Goal: Task Accomplishment & Management: Manage account settings

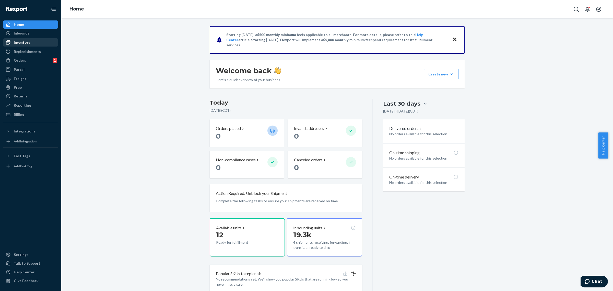
click at [37, 45] on div "Inventory" at bounding box center [31, 42] width 54 height 7
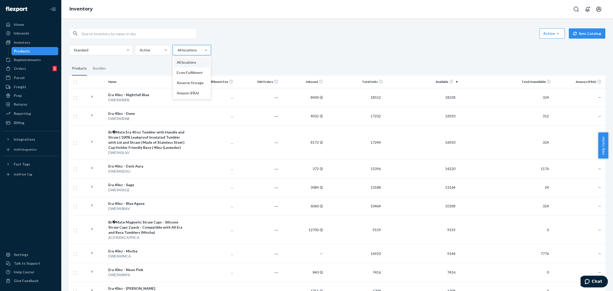
click at [184, 53] on div at bounding box center [191, 50] width 29 height 6
click at [177, 53] on input "option All locations focused, 1 of 4. 4 results available. Use Up and Down to c…" at bounding box center [177, 49] width 1 height 5
click at [210, 15] on div "Inventory" at bounding box center [336, 9] width 551 height 18
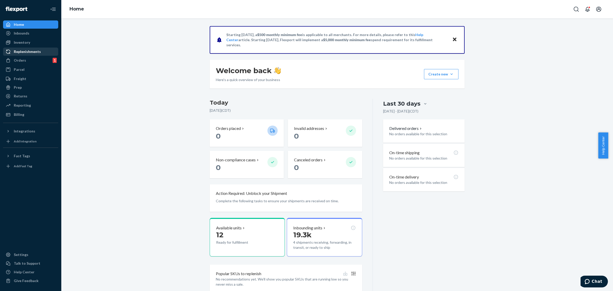
click at [33, 51] on div "Replenishments" at bounding box center [27, 51] width 27 height 5
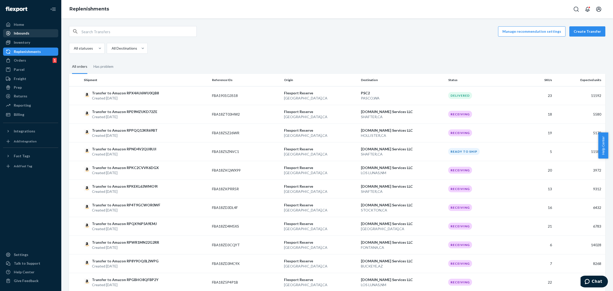
click at [36, 35] on div "Inbounds" at bounding box center [31, 33] width 54 height 7
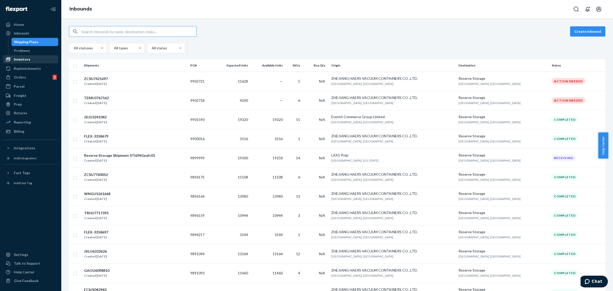
click at [37, 62] on div "Inventory" at bounding box center [31, 59] width 54 height 7
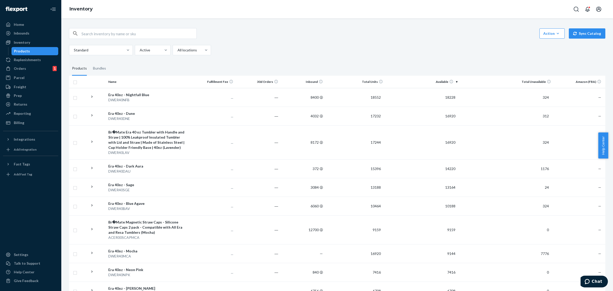
click at [279, 50] on div "Standard Active All locations" at bounding box center [335, 50] width 532 height 10
click at [30, 116] on div "Reporting" at bounding box center [31, 113] width 54 height 7
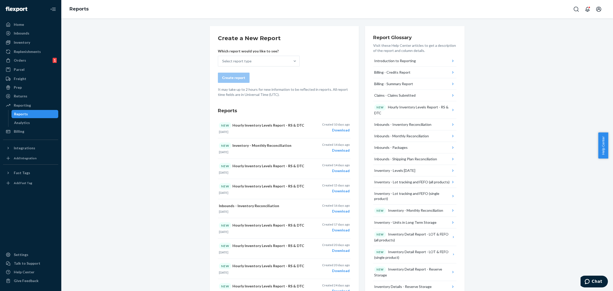
click at [166, 95] on div "Create a New Report Which report would you like to see? Select report type Crea…" at bounding box center [337, 257] width 544 height 462
click at [261, 62] on div "Select report type" at bounding box center [254, 61] width 72 height 10
click at [223, 62] on input "Select report type" at bounding box center [222, 60] width 1 height 5
type input "Hourl"
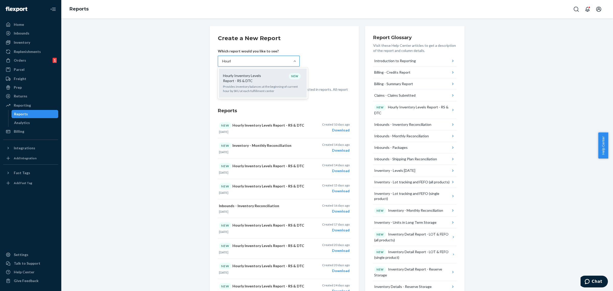
click at [266, 79] on p "Hourly Inventory Levels Report - RS & DTC" at bounding box center [247, 78] width 49 height 10
click at [232, 64] on input "Hourl" at bounding box center [226, 60] width 9 height 5
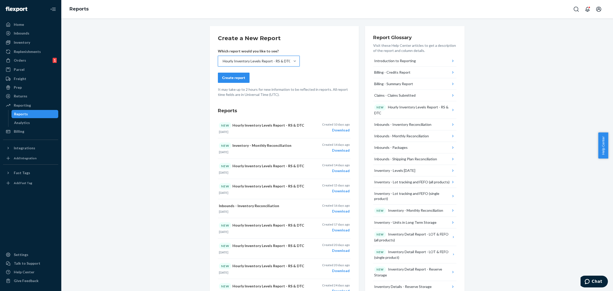
click at [227, 75] on div "Create report" at bounding box center [233, 77] width 23 height 5
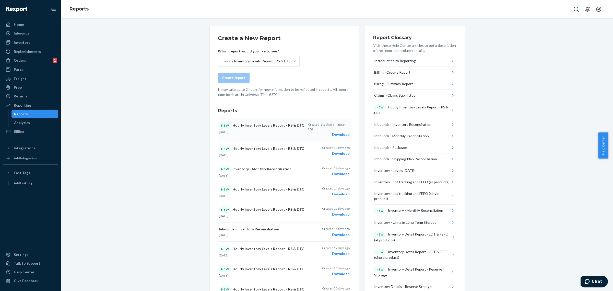
click at [336, 132] on div "Download" at bounding box center [329, 134] width 42 height 5
click at [520, 145] on div "Create a New Report Which report would you like to see? Hourly Inventory Levels…" at bounding box center [337, 257] width 544 height 462
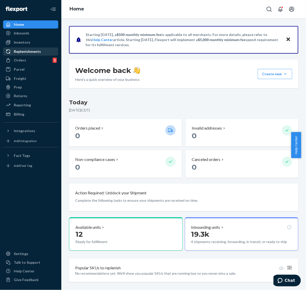
drag, startPoint x: 305, startPoint y: 34, endPoint x: 32, endPoint y: 47, distance: 273.2
click at [32, 47] on link "Replenishments" at bounding box center [30, 51] width 55 height 8
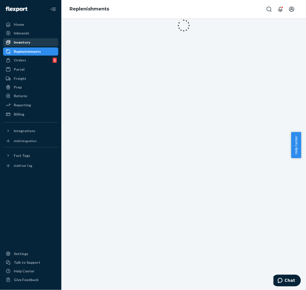
click at [27, 44] on div "Inventory" at bounding box center [22, 42] width 16 height 5
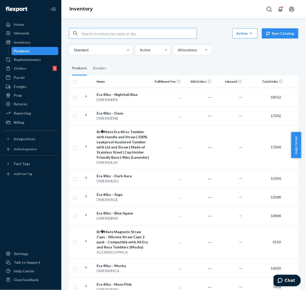
click at [128, 31] on input "text" at bounding box center [138, 33] width 115 height 10
type input "ACER00SCAPBAV"
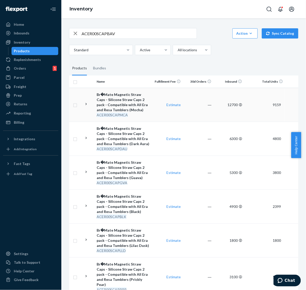
click at [85, 105] on icon at bounding box center [86, 104] width 5 height 5
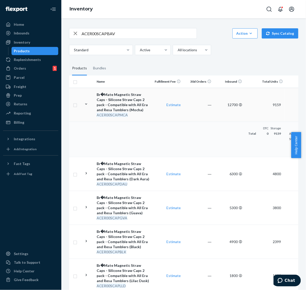
click at [131, 106] on div "Br�Mate Magnetic Straw Caps - Silicone Straw Caps 2 pack - Compatible with All …" at bounding box center [123, 102] width 53 height 20
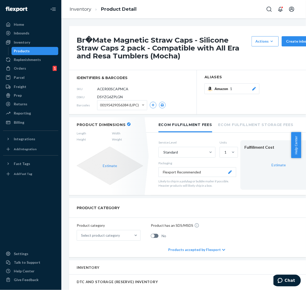
click at [106, 94] on span "DSYZG6ZPLGN" at bounding box center [110, 96] width 26 height 5
copy span "DSYZG6ZPLGN"
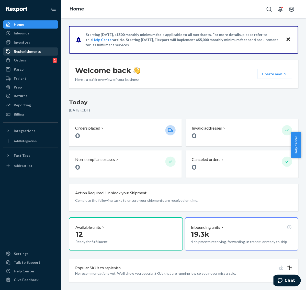
click at [30, 49] on div "Replenishments" at bounding box center [27, 51] width 27 height 5
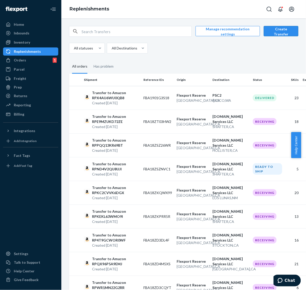
click at [275, 30] on button "Create Transfer" at bounding box center [280, 31] width 34 height 10
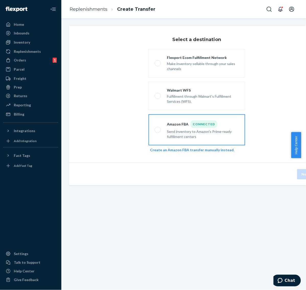
click at [190, 126] on div "Connected" at bounding box center [203, 125] width 27 height 8
click at [158, 128] on input "Amazon FBA Connected Send inventory to Amazon's Prime-ready fulfillment centers" at bounding box center [155, 129] width 3 height 3
radio input "true"
click at [299, 177] on button "Next" at bounding box center [305, 174] width 17 height 10
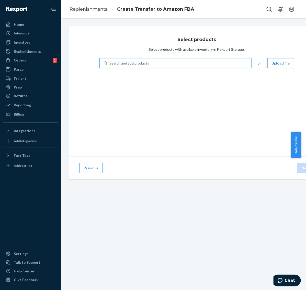
click at [154, 64] on div "Search and add products" at bounding box center [179, 63] width 144 height 9
click at [110, 64] on input "Search and add products" at bounding box center [109, 63] width 1 height 5
paste input "DSYZG6ZPLGN"
type input "DSYZG6ZPLGN"
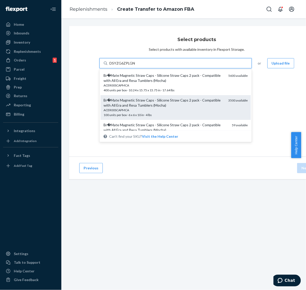
click at [171, 108] on div "ACER00SCAPMCA" at bounding box center [163, 110] width 121 height 4
click at [135, 66] on input "DSYZG6ZPLGN" at bounding box center [122, 63] width 26 height 5
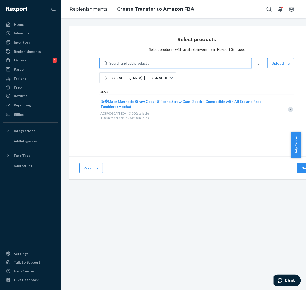
click at [128, 63] on div "Search and add products" at bounding box center [129, 63] width 40 height 5
click at [110, 63] on input "0 results available. Use Up and Down to choose options, press Enter to select t…" at bounding box center [109, 63] width 1 height 5
paste input "ACER00SCAPBAV"
type input "ACER00SCAPBAV"
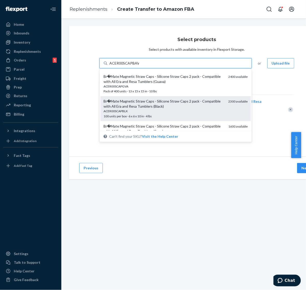
scroll to position [96, 0]
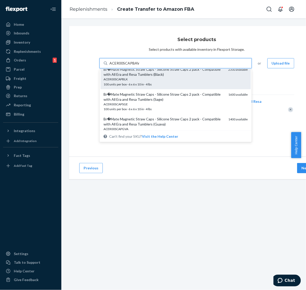
click at [179, 85] on div "ACER00SCAPBLK 100 units per box · 6 x 6 x 10 in · 4 lbs" at bounding box center [163, 81] width 121 height 9
click at [139, 66] on input "ACER00SCAPBAV" at bounding box center [124, 63] width 30 height 5
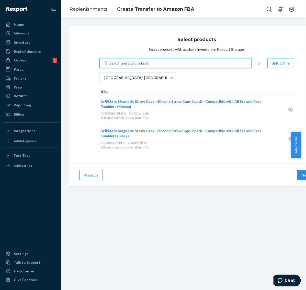
click at [126, 63] on div "Search and add products" at bounding box center [129, 63] width 40 height 5
click at [110, 63] on input "0 results available. Use Up and Down to choose options, press Enter to select t…" at bounding box center [109, 63] width 1 height 5
paste input "ACER00SCAPBAV"
type input "ACER00SCAPBAV"
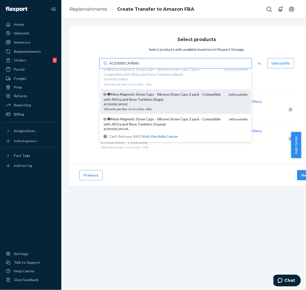
click at [164, 104] on div "ACER00SCAPSGE" at bounding box center [163, 104] width 121 height 4
click at [139, 66] on input "ACER00SCAPBAV" at bounding box center [124, 63] width 30 height 5
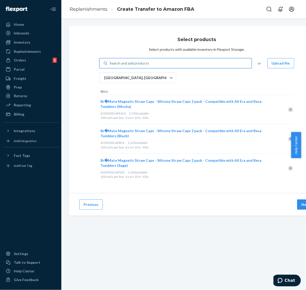
click at [143, 61] on div "Search and add products" at bounding box center [129, 63] width 40 height 5
click at [110, 61] on input "0 results available. Use Up and Down to choose options, press Enter to select t…" at bounding box center [109, 63] width 1 height 5
paste input "ACER00SCAPBAV"
type input "ACER00SCAPBAV"
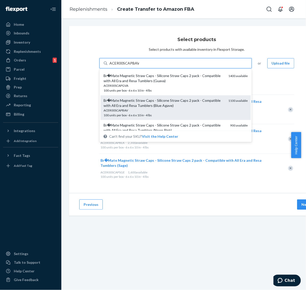
scroll to position [128, 0]
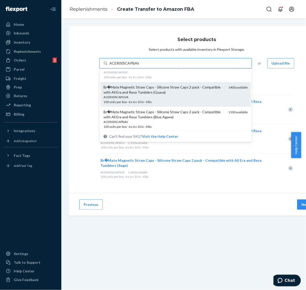
click at [159, 99] on div "ACER00SCAPGVA" at bounding box center [163, 97] width 121 height 4
click at [139, 66] on input "ACER00SCAPBAV" at bounding box center [124, 63] width 30 height 5
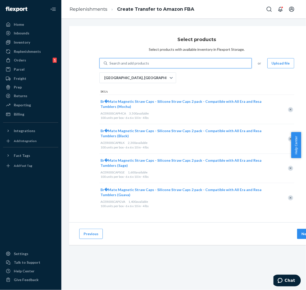
click at [127, 63] on div "Search and add products" at bounding box center [129, 63] width 40 height 5
click at [110, 63] on input "0 results available. Use Up and Down to choose options, press Enter to select t…" at bounding box center [109, 63] width 1 height 5
paste input "ACER00SCAPBAV"
type input "ACER00SCAPBAV"
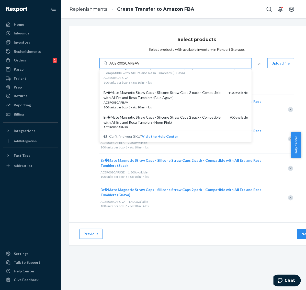
scroll to position [160, 0]
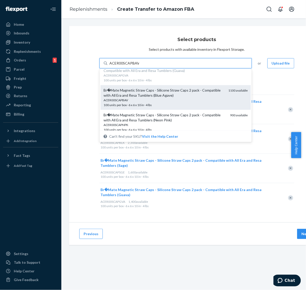
click at [149, 100] on div "ACER00SCAPBAV" at bounding box center [163, 100] width 121 height 4
click at [139, 66] on input "ACER00SCAPBAV" at bounding box center [124, 63] width 30 height 5
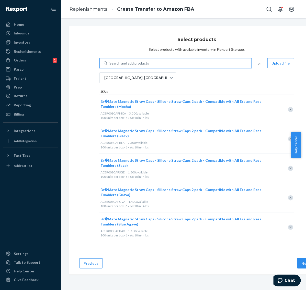
click at [126, 64] on div "Search and add products" at bounding box center [129, 63] width 40 height 5
click at [110, 64] on input "0 results available. Select is focused ,type to refine list, press Down to open…" at bounding box center [109, 63] width 1 height 5
paste input "ACER00SCAPBAV"
type input "ACER00SCAPBAV"
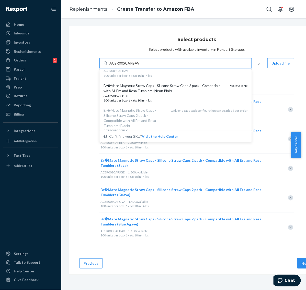
scroll to position [191, 0]
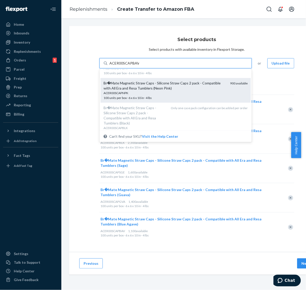
click at [135, 96] on span "ACER00SCAPNPK 100 units per box · 6 x 6 x 10 in · 4 lbs" at bounding box center [164, 95] width 122 height 9
click at [135, 66] on input "ACER00SCAPBAV" at bounding box center [124, 63] width 30 height 5
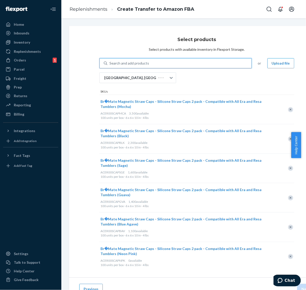
click at [117, 61] on div "Search and add products" at bounding box center [129, 63] width 40 height 5
click at [110, 61] on input "0 results available. Select is focused ,type to refine list, press Down to open…" at bounding box center [109, 63] width 1 height 5
paste input "ACER00SCAPBAV"
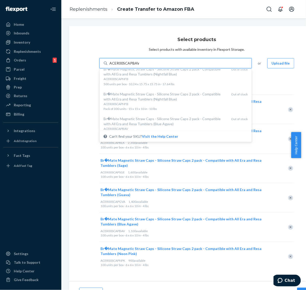
scroll to position [472, 0]
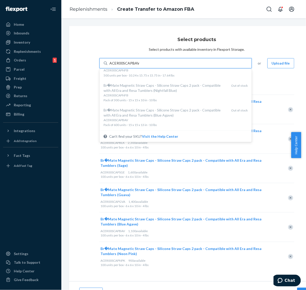
type input "ACER00SCAPBAV"
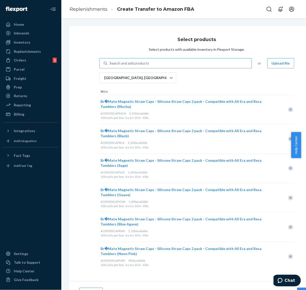
click at [125, 62] on div "Search and add products" at bounding box center [129, 63] width 40 height 5
click at [110, 62] on input "Search and add products" at bounding box center [109, 63] width 1 height 5
paste input "ACER00SCAPDAU"
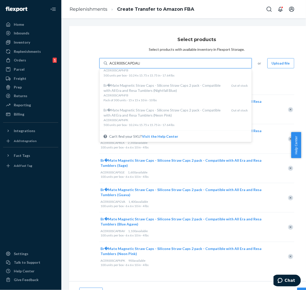
type input "ACER00SCAPDAU"
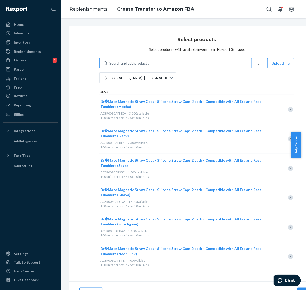
click at [133, 65] on div "Search and add products" at bounding box center [129, 63] width 40 height 5
click at [110, 65] on input "Search and add products" at bounding box center [109, 63] width 1 height 5
paste input "ACER00SCAPMIT"
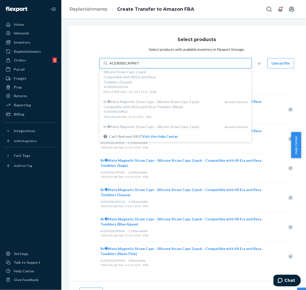
scroll to position [0, 0]
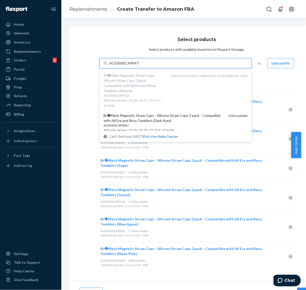
type input "ACER00SCAPMIT"
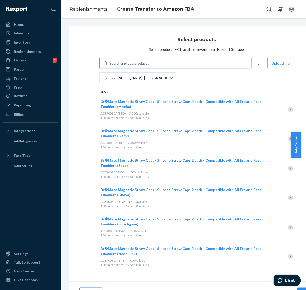
click at [118, 63] on div "Search and add products" at bounding box center [129, 63] width 40 height 5
click at [110, 63] on input "0 results available. Use Up and Down to choose options, press Enter to select t…" at bounding box center [109, 63] width 1 height 5
paste input "ACER00SCAPNPK"
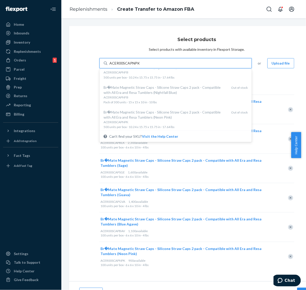
scroll to position [472, 0]
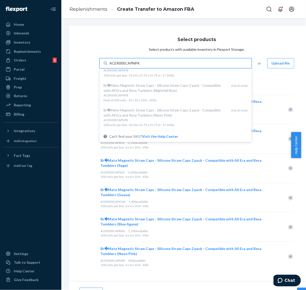
type input "ACER00SCAPNPK"
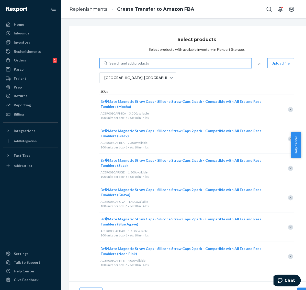
click at [137, 60] on div "Search and add products" at bounding box center [179, 63] width 144 height 9
click at [110, 61] on input "0 results available. Use Up and Down to choose options, press Enter to select t…" at bounding box center [109, 63] width 1 height 5
paste input "ACER00SCAPPPR"
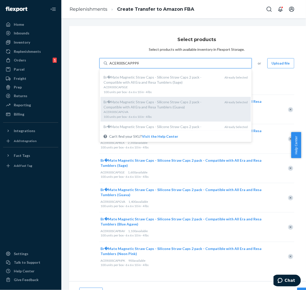
scroll to position [128, 0]
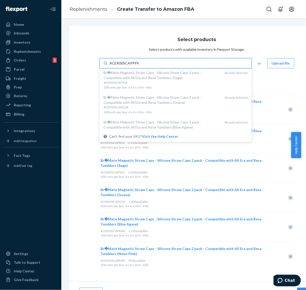
type input "ACER00SCAPPPR"
click at [113, 29] on div "Select products Select products with available inventory in Flexport Storage. o…" at bounding box center [196, 154] width 255 height 256
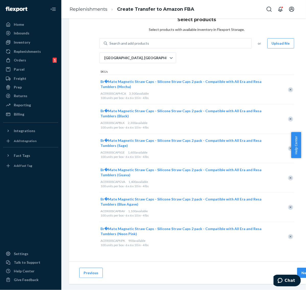
scroll to position [31, 0]
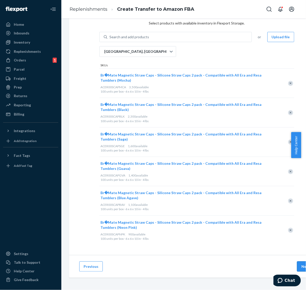
click at [299, 262] on button "Next" at bounding box center [305, 267] width 17 height 10
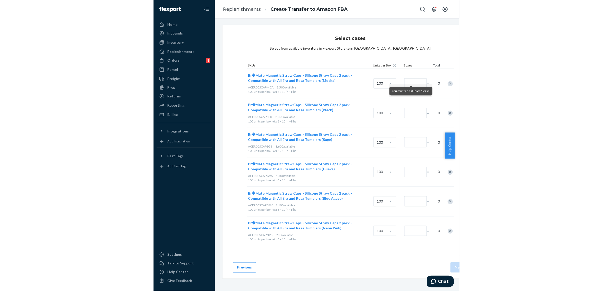
scroll to position [1, 0]
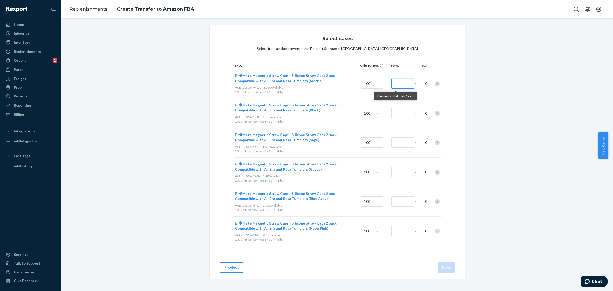
click at [300, 83] on input "Number of boxes" at bounding box center [402, 83] width 22 height 10
type input "35"
click at [300, 112] on input "Number of boxes" at bounding box center [402, 113] width 22 height 10
type input "23"
click at [300, 143] on input "Number of boxes" at bounding box center [402, 142] width 22 height 10
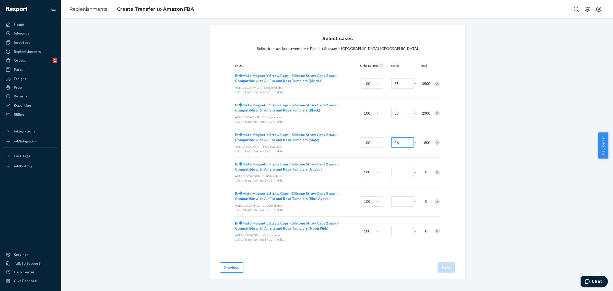
type input "16"
click at [300, 176] on input "Number of boxes" at bounding box center [402, 172] width 22 height 10
type input "14"
click at [300, 204] on input "Number of boxes" at bounding box center [402, 201] width 22 height 10
type input "11"
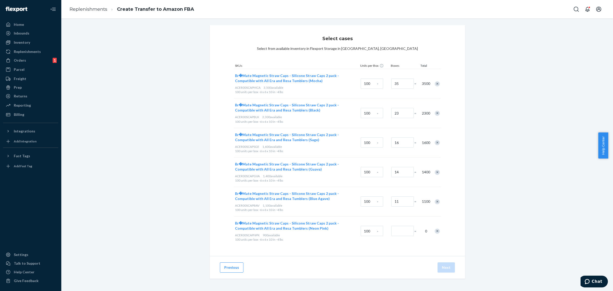
click at [300, 236] on div at bounding box center [401, 230] width 23 height 21
click at [300, 233] on input "Number of boxes" at bounding box center [402, 230] width 22 height 10
type input "9"
click at [300, 227] on div "Select cases Select from available inventory in Flexport Storage in San Bernard…" at bounding box center [337, 158] width 544 height 266
click at [300, 268] on button "Next" at bounding box center [445, 267] width 17 height 10
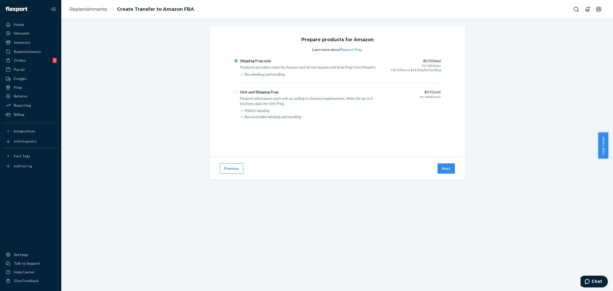
scroll to position [0, 0]
click at [300, 169] on button "Next" at bounding box center [445, 168] width 17 height 10
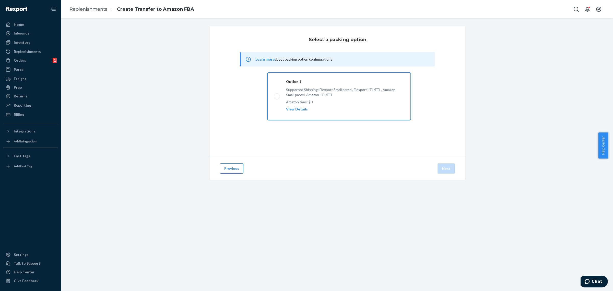
click at [300, 105] on label "Option 1 Supported Shipping: Flexport Small parcel, Flexport LTL/FTL, Amazon Sm…" at bounding box center [338, 96] width 143 height 47
click at [277, 98] on input "Option 1 Supported Shipping: Flexport Small parcel, Flexport LTL/FTL, Amazon Sm…" at bounding box center [275, 96] width 3 height 3
radio input "true"
click at [300, 170] on button "Next" at bounding box center [445, 168] width 17 height 10
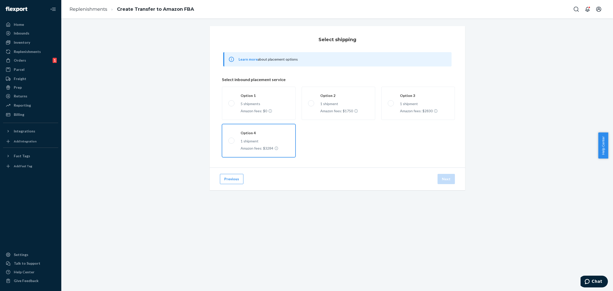
click at [265, 139] on label "Option 4 1 shipment Amazon fees: $3284" at bounding box center [259, 140] width 74 height 33
click at [232, 139] on input "Option 4 1 shipment Amazon fees: $3284" at bounding box center [229, 140] width 3 height 3
radio input "true"
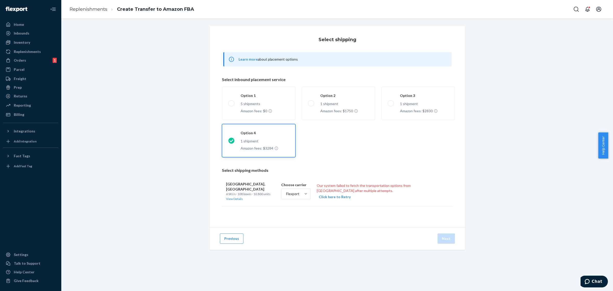
click at [300, 196] on button "Click here to Retry" at bounding box center [335, 196] width 32 height 5
drag, startPoint x: 326, startPoint y: 188, endPoint x: 323, endPoint y: 188, distance: 3.1
click at [300, 188] on label "LTL/FTL" at bounding box center [333, 187] width 20 height 5
click at [300, 187] on p "LTL/FTL" at bounding box center [336, 187] width 14 height 5
click at [300, 187] on input "LTL/FTL" at bounding box center [325, 188] width 4 height 4
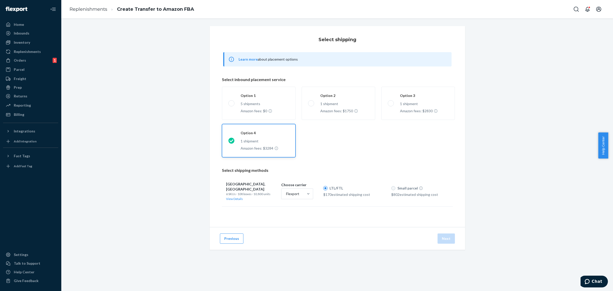
radio input "true"
click at [300, 237] on button "Next" at bounding box center [445, 238] width 17 height 10
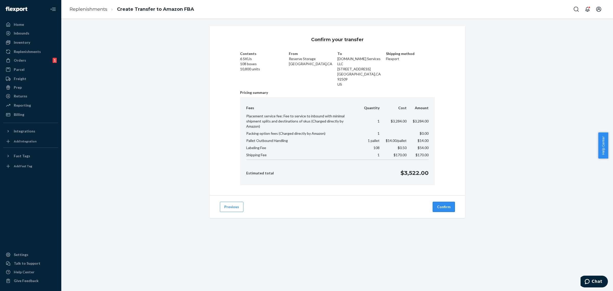
click at [300, 201] on button "Confirm" at bounding box center [443, 206] width 22 height 10
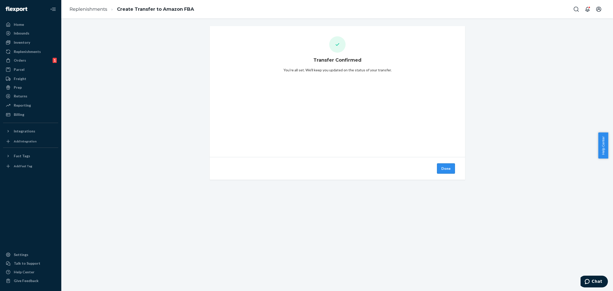
click at [300, 165] on button "Done" at bounding box center [446, 168] width 18 height 10
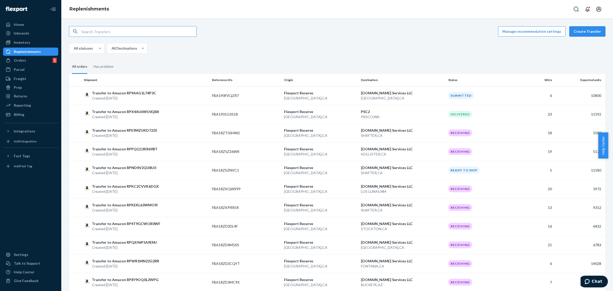
click at [582, 28] on button "Create Transfer" at bounding box center [587, 31] width 36 height 10
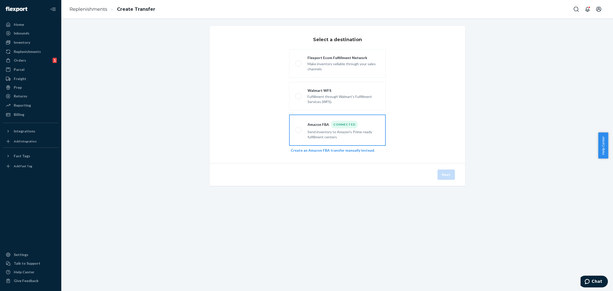
click at [329, 130] on div "Send inventory to Amazon's Prime-ready fulfillment centers" at bounding box center [343, 133] width 72 height 11
click at [298, 130] on input "Amazon FBA Connected Send inventory to Amazon's Prime-ready fulfillment centers" at bounding box center [296, 129] width 3 height 3
radio input "true"
click at [449, 176] on button "Next" at bounding box center [445, 174] width 17 height 10
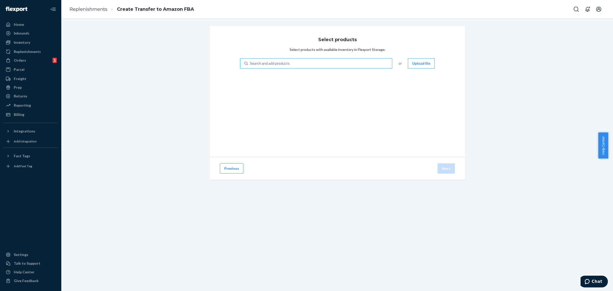
click at [291, 66] on div "Search and add products" at bounding box center [320, 63] width 144 height 9
click at [250, 66] on input "Search and add products" at bounding box center [250, 63] width 1 height 5
paste input "DWCF12GRG"
type input "DWCF12GRG"
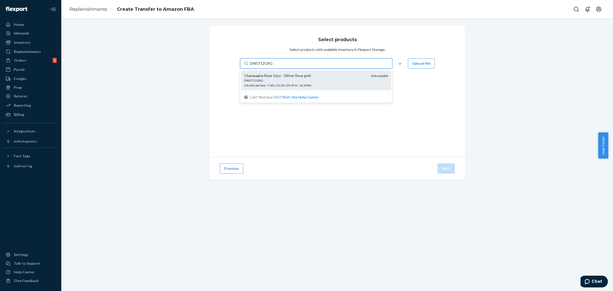
click at [297, 79] on div "DWCF12GRG" at bounding box center [305, 80] width 122 height 4
click at [273, 66] on input "DWCF12GRG" at bounding box center [261, 63] width 23 height 5
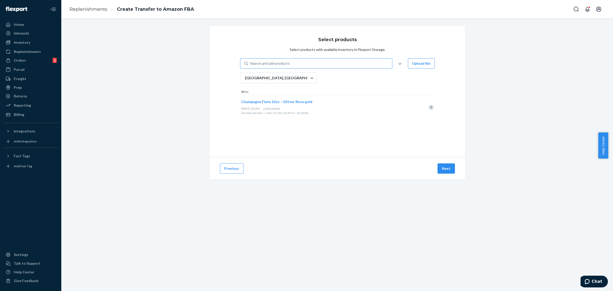
click at [253, 64] on div "Search and add products" at bounding box center [270, 63] width 40 height 5
click at [250, 64] on input "Search and add products" at bounding box center [250, 63] width 1 height 5
paste input "DWCF12SGE"
type input "DWCF12SGE"
click at [284, 84] on span "DWCF12SGE 24 units per box · 7.68 x 13.58 x 20.47 in · 16.38 lbs" at bounding box center [305, 82] width 122 height 9
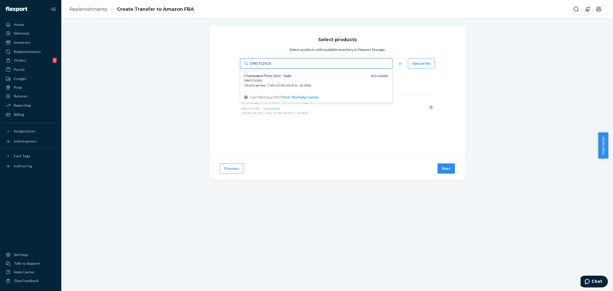
click at [272, 66] on input "DWCF12SGE" at bounding box center [261, 63] width 22 height 5
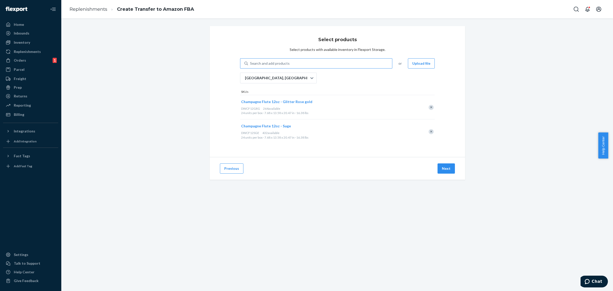
click at [268, 62] on div "Search and add products" at bounding box center [270, 63] width 40 height 5
click at [250, 62] on input "Search and add products" at bounding box center [250, 63] width 1 height 5
paste input "DWER30DAU"
type input "DWER30DAU"
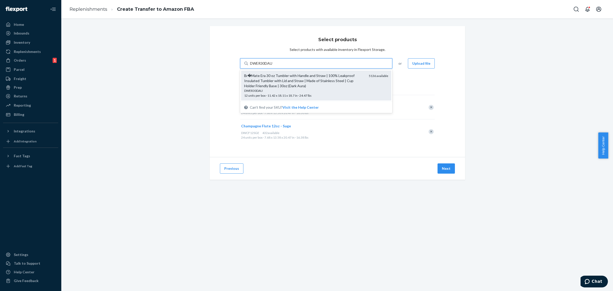
click at [282, 83] on div "Br�Mate Era 30 oz Tumbler with Handle and Straw | 100% Leakproof Insulated Tumb…" at bounding box center [304, 80] width 121 height 15
click at [273, 66] on input "DWER30DAU" at bounding box center [261, 63] width 23 height 5
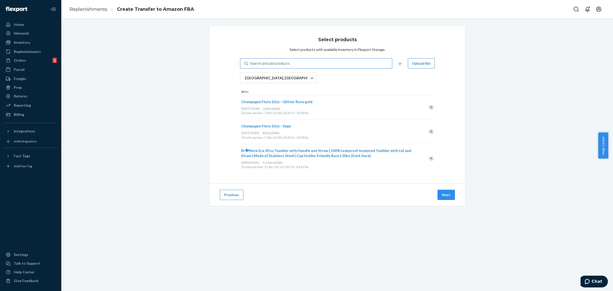
click at [259, 62] on div "Search and add products" at bounding box center [270, 63] width 40 height 5
click at [250, 62] on input "Search and add products" at bounding box center [250, 63] width 1 height 5
paste input "DWER30MCA"
type input "DWER30MCA"
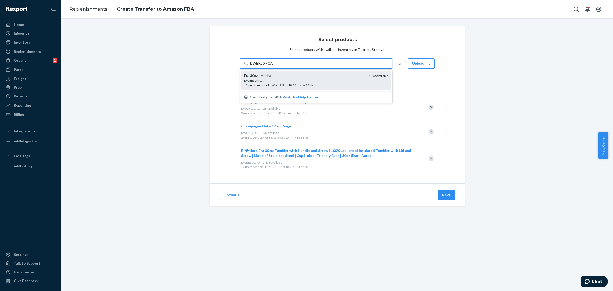
click at [273, 84] on span "DWER30MCA 12 units per box · 11.61 x 17.91 x 18.31 in · 16.56 lbs" at bounding box center [304, 82] width 121 height 9
click at [273, 66] on input "DWER30MCA" at bounding box center [261, 63] width 23 height 5
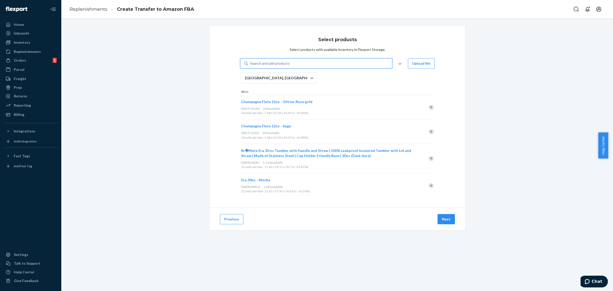
click at [279, 63] on div "Search and add products" at bounding box center [270, 63] width 40 height 5
click at [250, 63] on input "0 results available. Use Up and Down to choose options, press Enter to select t…" at bounding box center [250, 63] width 1 height 5
paste input "DWER30MIT"
type input "DWER30MIT"
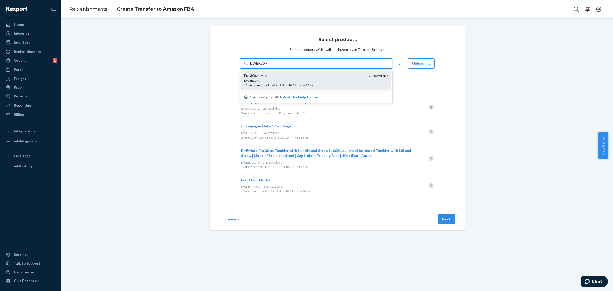
click at [276, 80] on div "DWER30MIT" at bounding box center [304, 80] width 121 height 4
click at [272, 66] on input "DWER30MIT" at bounding box center [261, 63] width 22 height 5
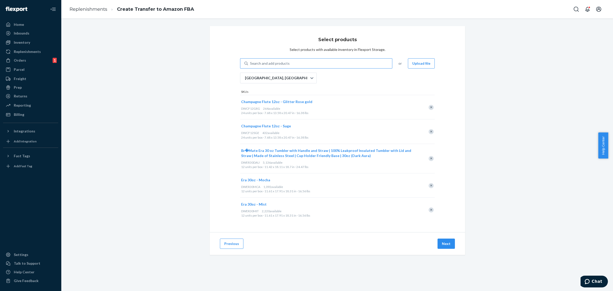
click at [263, 62] on div "Search and add products" at bounding box center [270, 63] width 40 height 5
click at [250, 62] on input "Search and add products" at bounding box center [250, 63] width 1 height 5
paste input "DWER40GVA"
type input "DWER40GVA"
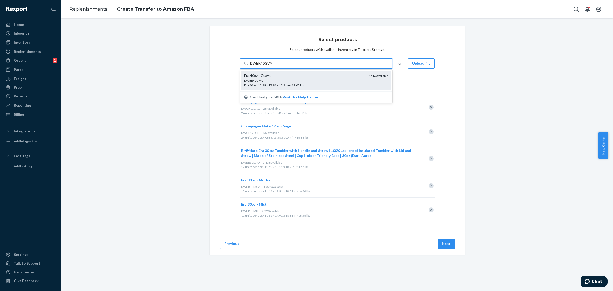
click at [272, 85] on span "DWER40GVA Era 40oz · 13.39 x 17.91 x 18.31 in · 19.05 lbs" at bounding box center [304, 82] width 121 height 9
click at [272, 66] on input "DWER40GVA" at bounding box center [261, 63] width 23 height 5
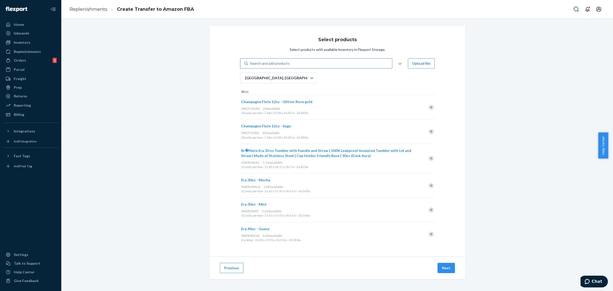
click at [255, 64] on div "Search and add products" at bounding box center [270, 63] width 40 height 5
click at [250, 64] on input "Search and add products" at bounding box center [250, 63] width 1 height 5
paste input "DWER40KIW"
type input "DWER40KIW"
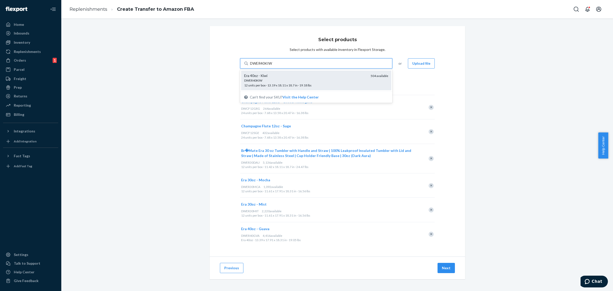
click at [279, 86] on span "DWER40KIW 12 units per box · 13.19 x 18.11 x 18.7 in · 19.18 lbs" at bounding box center [305, 82] width 122 height 9
click at [272, 66] on input "DWER40KIW" at bounding box center [261, 63] width 22 height 5
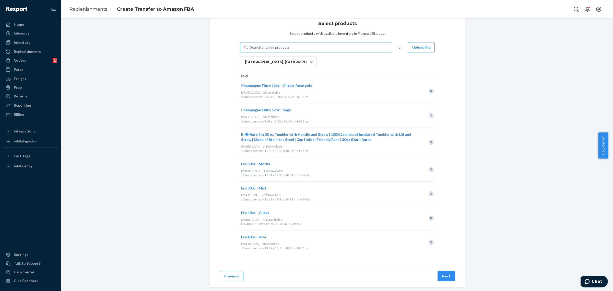
scroll to position [25, 0]
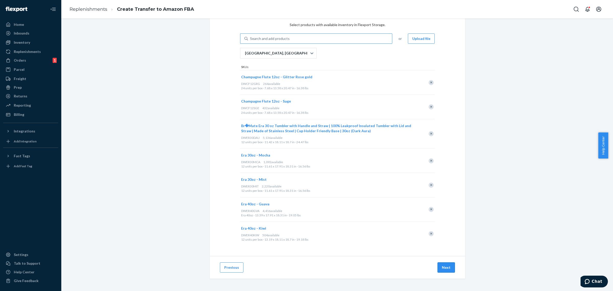
click at [447, 269] on button "Next" at bounding box center [445, 267] width 17 height 10
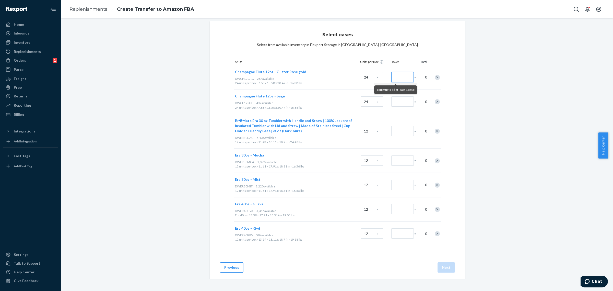
click at [401, 75] on input "Number of boxes" at bounding box center [402, 77] width 22 height 10
click at [404, 102] on input "Number of boxes" at bounding box center [402, 101] width 22 height 10
click at [397, 78] on input "6" at bounding box center [402, 77] width 22 height 10
type input "10"
click at [402, 102] on input "Number of boxes" at bounding box center [402, 101] width 22 height 10
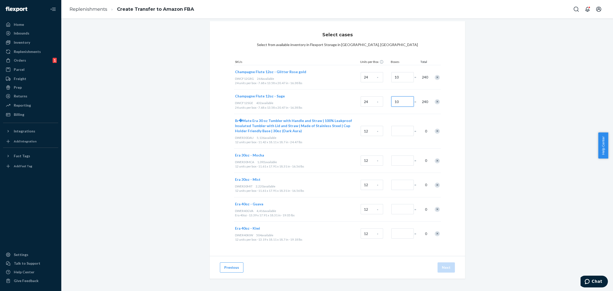
type input "10"
click at [400, 132] on input "Number of boxes" at bounding box center [402, 131] width 22 height 10
drag, startPoint x: 391, startPoint y: 131, endPoint x: 393, endPoint y: 131, distance: 2.8
click at [391, 131] on input "Number of boxes" at bounding box center [402, 131] width 22 height 10
type input "10"
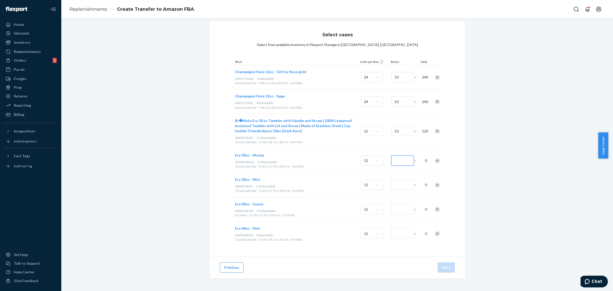
click at [398, 164] on input "Number of boxes" at bounding box center [402, 160] width 22 height 10
type input "91"
click at [400, 188] on input "Number of boxes" at bounding box center [402, 184] width 22 height 10
type input "176"
click at [403, 206] on input "Number of boxes" at bounding box center [402, 209] width 22 height 10
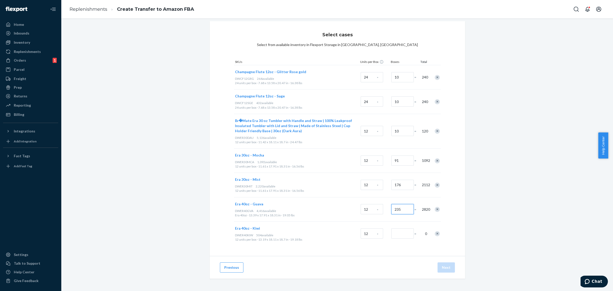
type input "235"
click at [402, 226] on div at bounding box center [401, 233] width 23 height 21
click at [400, 230] on input "Number of boxes" at bounding box center [402, 233] width 22 height 10
type input "42"
click at [499, 182] on div "Select cases Select from available inventory in Flexport Storage in San Bernard…" at bounding box center [337, 155] width 544 height 269
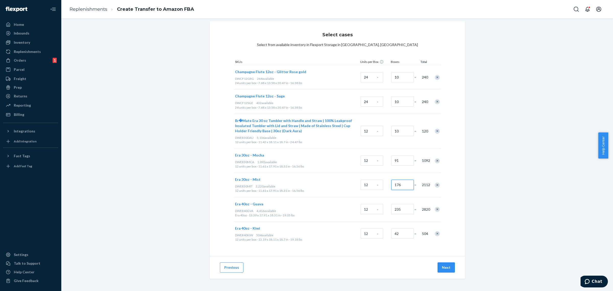
click at [400, 185] on input "176" at bounding box center [402, 184] width 22 height 10
type input "185"
click at [483, 196] on div "Select cases Select from available inventory in Flexport Storage in San Bernard…" at bounding box center [337, 155] width 544 height 269
click at [443, 268] on button "Next" at bounding box center [445, 267] width 17 height 10
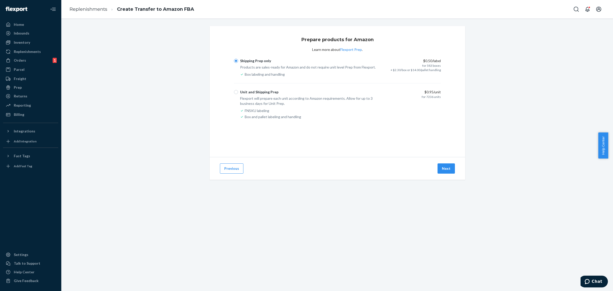
scroll to position [0, 0]
click at [452, 167] on button "Next" at bounding box center [445, 168] width 17 height 10
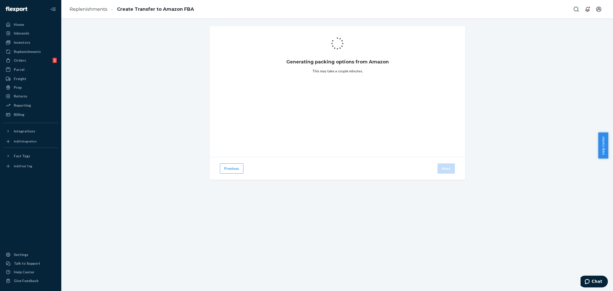
click at [530, 160] on div "Generating packing options from Amazon This may take a couple minutes. Previous…" at bounding box center [337, 109] width 544 height 166
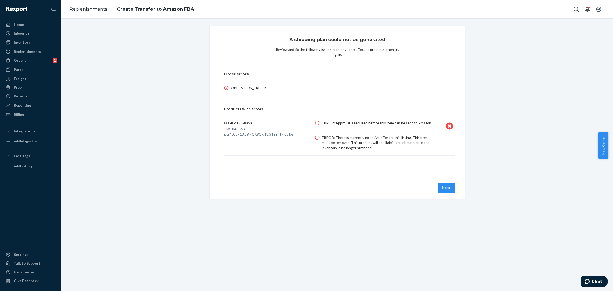
click at [240, 126] on p "DWER40GVA" at bounding box center [263, 128] width 79 height 5
copy p "DWER40GVA"
click at [540, 157] on div "A shipping plan could not be generated Review and fix the following issues or r…" at bounding box center [337, 118] width 544 height 185
click at [233, 126] on p "DWER40GVA" at bounding box center [263, 128] width 79 height 5
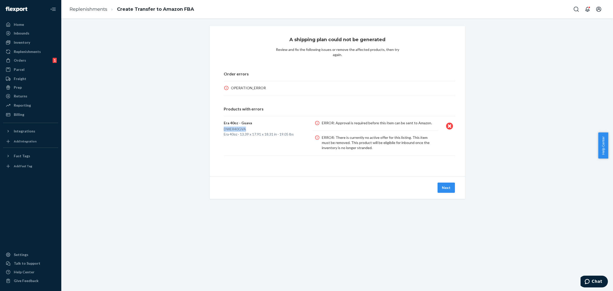
click at [233, 126] on p "DWER40GVA" at bounding box center [263, 128] width 79 height 5
copy p "DWER40GVA"
click at [556, 195] on div "A shipping plan could not be generated Review and fix the following issues or r…" at bounding box center [337, 118] width 544 height 185
click at [447, 122] on icon at bounding box center [449, 125] width 7 height 7
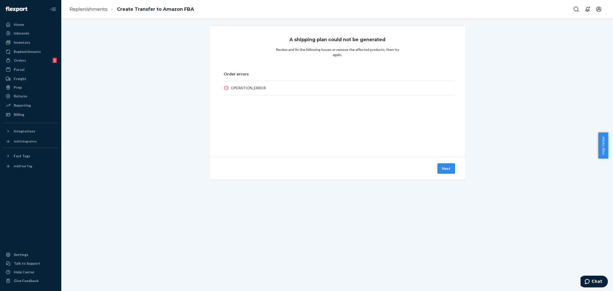
click at [446, 166] on button "Next" at bounding box center [445, 168] width 17 height 10
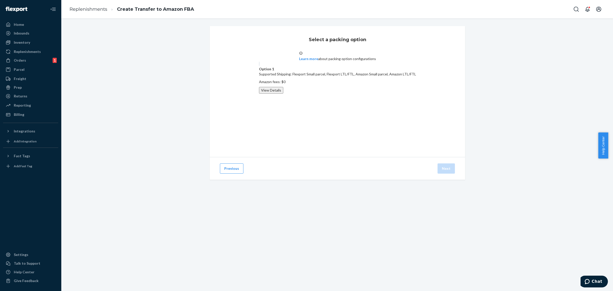
click at [320, 93] on label "Option 1 Supported Shipping: Flexport Small parcel, Flexport LTL/FTL, Amazon Sm…" at bounding box center [337, 77] width 157 height 32
click at [262, 65] on input "Option 1 Supported Shipping: Flexport Small parcel, Flexport LTL/FTL, Amazon Sm…" at bounding box center [260, 62] width 3 height 3
radio input "true"
click at [440, 169] on button "Next" at bounding box center [445, 168] width 17 height 10
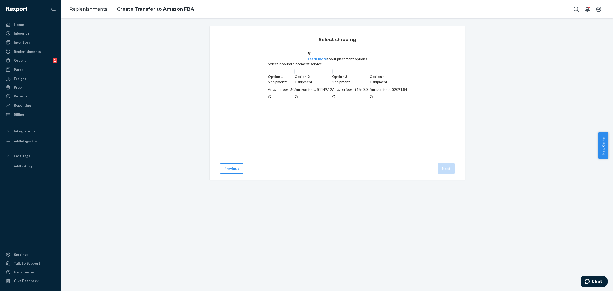
click at [369, 100] on label "Option 4 1 shipment Amazon fees: $2091.84" at bounding box center [388, 84] width 38 height 31
click at [369, 72] on input "Option 4 1 shipment Amazon fees: $2091.84" at bounding box center [370, 70] width 3 height 3
radio input "true"
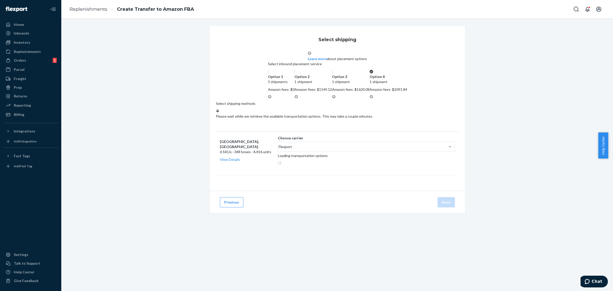
drag, startPoint x: 81, startPoint y: 39, endPoint x: 91, endPoint y: 40, distance: 10.0
click at [81, 40] on div "Select shipping Learn more about placement options Select inbound placement ser…" at bounding box center [337, 125] width 544 height 199
click at [567, 147] on div "Select shipping Learn more about placement options Select inbound placement ser…" at bounding box center [337, 125] width 544 height 199
click at [540, 121] on div "Select shipping Learn more about placement options Select inbound placement ser…" at bounding box center [337, 125] width 544 height 199
click at [85, 117] on div "Select shipping Learn more about placement options Select inbound placement ser…" at bounding box center [337, 125] width 544 height 199
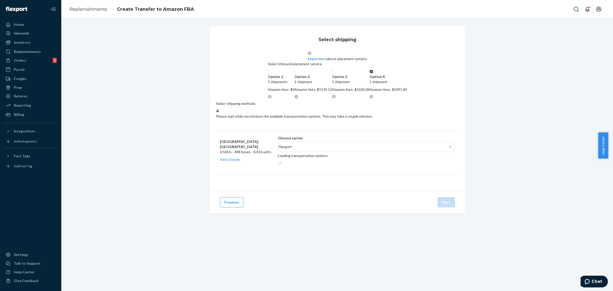
click at [357, 161] on div "Select shipping methods Please wait while we retrieve the available transportat…" at bounding box center [337, 140] width 243 height 79
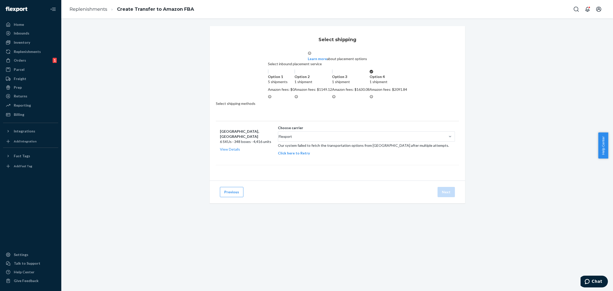
drag, startPoint x: 343, startPoint y: 198, endPoint x: 346, endPoint y: 201, distance: 4.3
click at [343, 160] on td "Choose carrier Flexport Our system failed to fetch the transportation options f…" at bounding box center [367, 140] width 183 height 39
click at [310, 155] on button "Click here to Retry" at bounding box center [294, 152] width 32 height 5
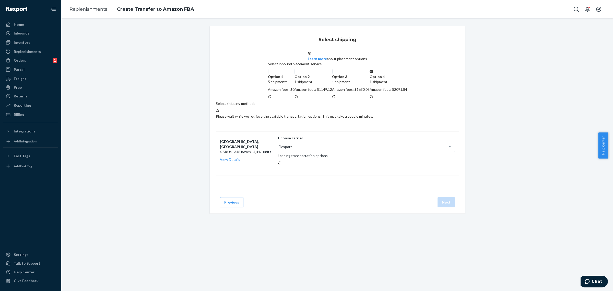
click at [533, 152] on div "Select shipping Learn more about placement options Select inbound placement ser…" at bounding box center [337, 125] width 544 height 199
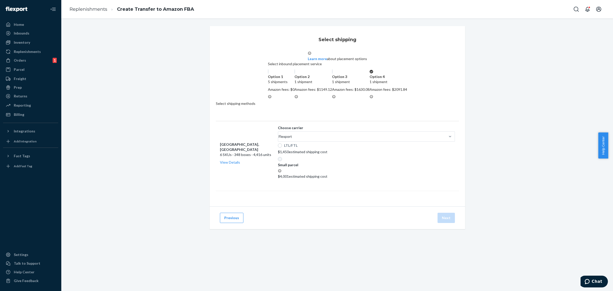
click at [331, 148] on p "LTL/FTL" at bounding box center [369, 145] width 171 height 5
click at [282, 147] on input "LTL/FTL" at bounding box center [280, 145] width 4 height 4
radio input "true"
click at [447, 223] on button "Next" at bounding box center [445, 217] width 17 height 10
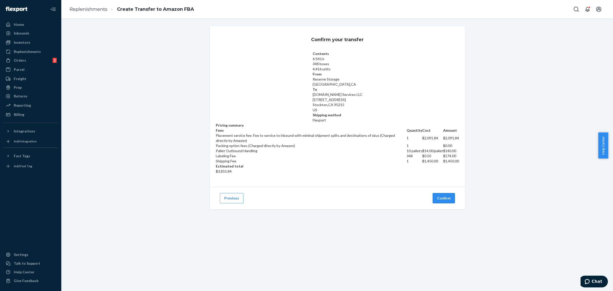
click at [450, 193] on button "Confirm" at bounding box center [443, 198] width 22 height 10
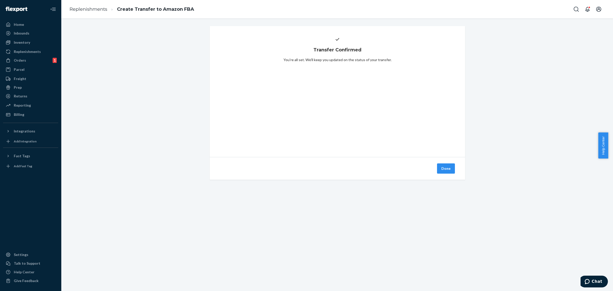
click at [443, 166] on button "Done" at bounding box center [446, 168] width 18 height 10
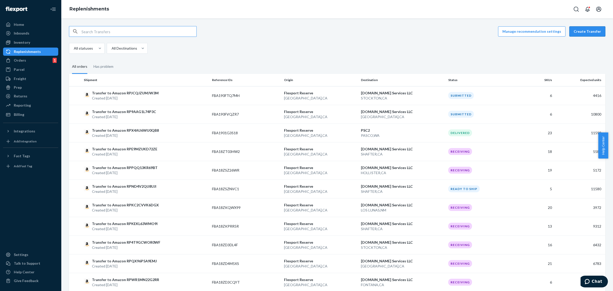
click at [591, 33] on button "Create Transfer" at bounding box center [587, 31] width 36 height 10
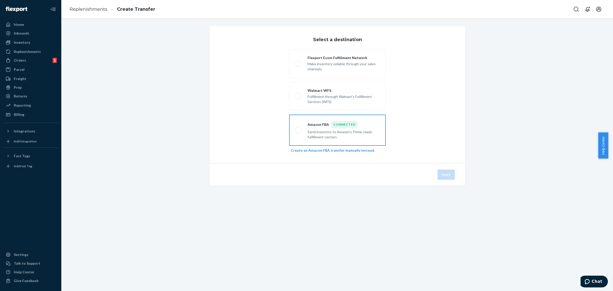
click at [338, 133] on div "Send inventory to Amazon's Prime-ready fulfillment centers" at bounding box center [343, 133] width 72 height 11
click at [298, 132] on input "Amazon FBA Connected Send inventory to Amazon's Prime-ready fulfillment centers" at bounding box center [296, 129] width 3 height 3
radio input "true"
click at [434, 174] on div "Next" at bounding box center [337, 174] width 255 height 23
click at [441, 175] on button "Next" at bounding box center [445, 174] width 17 height 10
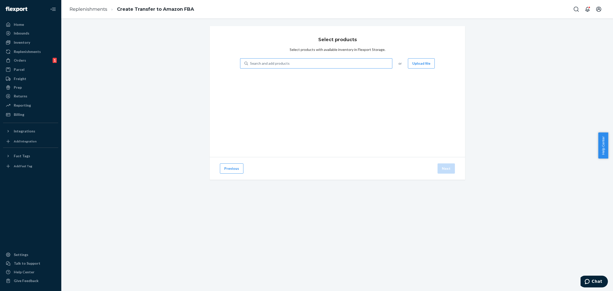
click at [331, 65] on div "Search and add products" at bounding box center [320, 63] width 144 height 9
click at [250, 65] on input "Search and add products" at bounding box center [250, 63] width 1 height 5
paste input "DWER40MBK"
type input "DWER40MBK"
click at [323, 81] on div "DWER40MBK" at bounding box center [304, 80] width 121 height 4
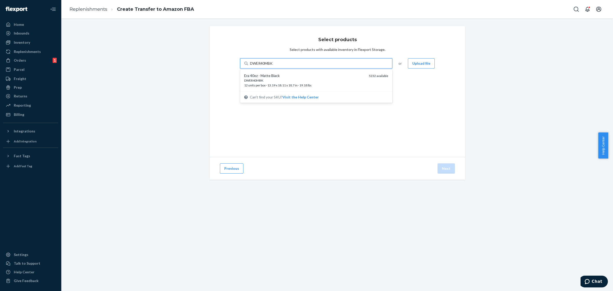
click at [273, 66] on input "DWER40MBK" at bounding box center [261, 63] width 23 height 5
click at [281, 62] on div "Search and add products" at bounding box center [270, 63] width 40 height 5
click at [250, 62] on input "DWER40MBK" at bounding box center [250, 63] width 1 height 5
paste input "DWER40MIT"
type input "DWER40MIT"
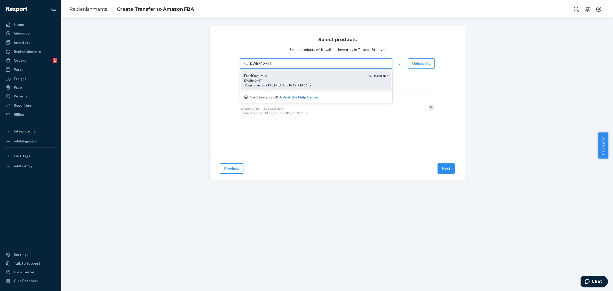
click at [282, 82] on div "DWER40MIT" at bounding box center [304, 80] width 121 height 4
click at [272, 66] on input "DWER40MIT" at bounding box center [261, 63] width 22 height 5
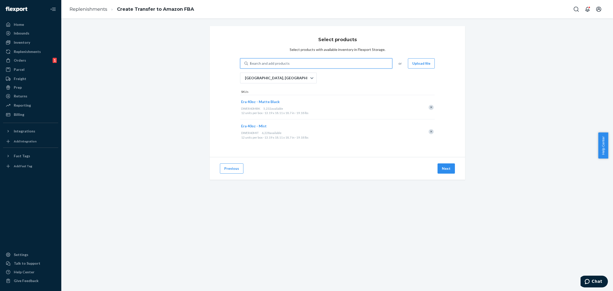
click at [303, 62] on div "Search and add products DWER40MIT" at bounding box center [320, 63] width 144 height 9
click at [250, 62] on input "DWER40MIT" at bounding box center [250, 63] width 1 height 5
paste input "DWER40OXL"
type input "DWER40OXL"
click at [299, 82] on div "DWER40OXL" at bounding box center [304, 80] width 121 height 4
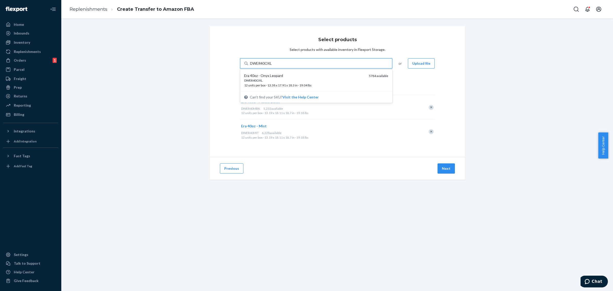
click at [272, 66] on input "DWER40OXL" at bounding box center [261, 63] width 22 height 5
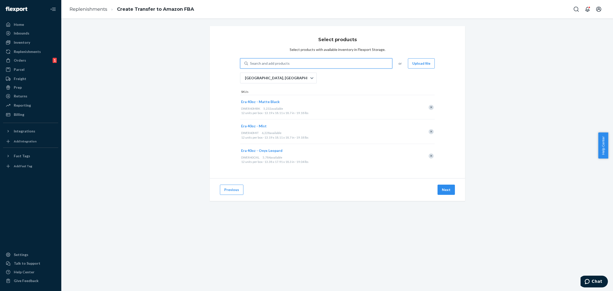
click at [321, 64] on div "Search and add products DWER40OXL" at bounding box center [320, 63] width 144 height 9
click at [250, 64] on input "DWER40OXL" at bounding box center [250, 63] width 1 height 5
paste input "DWER40RTP"
type input "DWER40RTP"
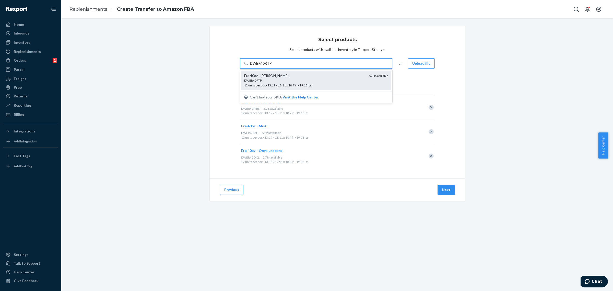
click at [317, 83] on div "DWER40RTP 12 units per box · 13.19 x 18.11 x 18.7 in · 19.18 lbs" at bounding box center [304, 82] width 121 height 9
click at [272, 66] on input "DWER40RTP" at bounding box center [261, 63] width 22 height 5
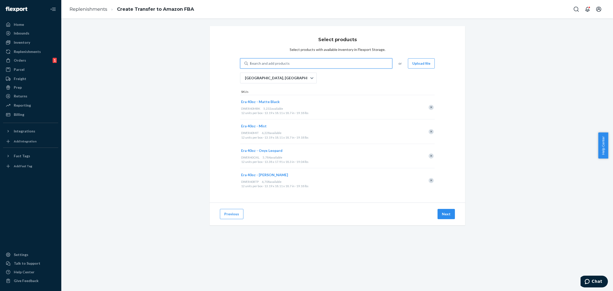
click at [280, 61] on div "Search and add products" at bounding box center [270, 63] width 40 height 5
click at [250, 61] on input "DWER40RTP" at bounding box center [250, 63] width 1 height 5
paste input "DWER40SGE"
type input "DWER40SGE"
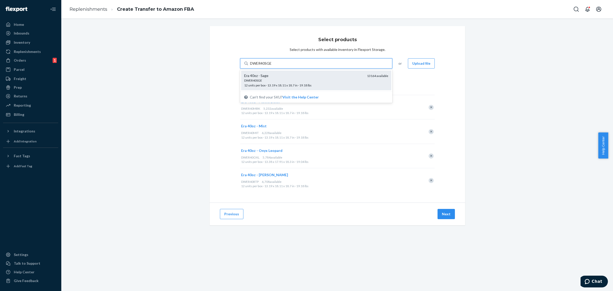
click at [287, 80] on div "DWER40SGE" at bounding box center [303, 80] width 119 height 4
click at [272, 66] on input "DWER40SGE" at bounding box center [261, 63] width 22 height 5
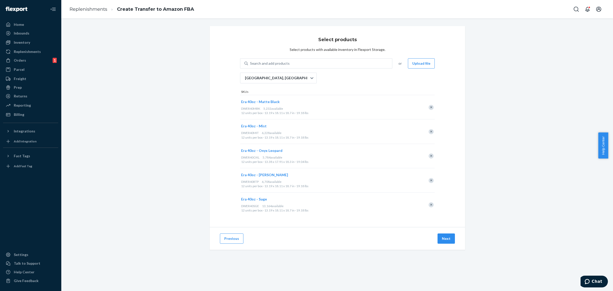
click at [323, 55] on div "Select products Select products with available inventory in Flexport Storage. S…" at bounding box center [337, 126] width 255 height 201
click at [320, 62] on div "Search and add products DWER40SGE" at bounding box center [320, 63] width 144 height 9
click at [250, 62] on input "DWER40SGE" at bounding box center [250, 63] width 1 height 5
paste input "DWLP12KIW"
type input "DWLP12KIW"
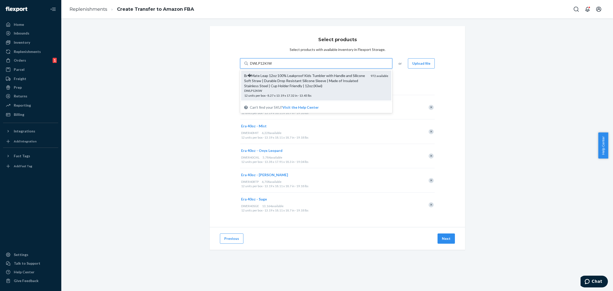
click at [300, 84] on div "Br�Mate Leap 12oz 100% Leakproof Kids Tumbler with Handle and Silicone Soft Str…" at bounding box center [305, 80] width 122 height 15
click at [272, 66] on input "DWLP12KIW" at bounding box center [261, 63] width 22 height 5
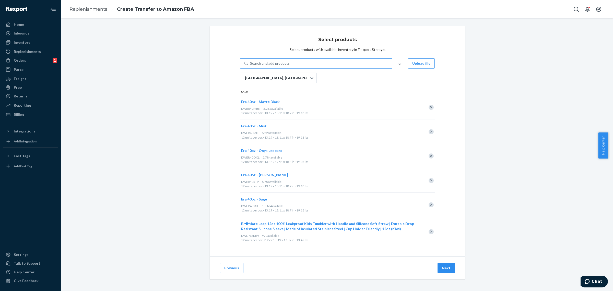
drag, startPoint x: 286, startPoint y: 68, endPoint x: 285, endPoint y: 64, distance: 4.2
click at [286, 68] on div "Search and add products DWLP12KIW" at bounding box center [316, 63] width 152 height 10
click at [250, 66] on input "DWLP12KIW" at bounding box center [250, 63] width 1 height 5
paste input "DWLP12SNV"
type input "DWLP12SNV"
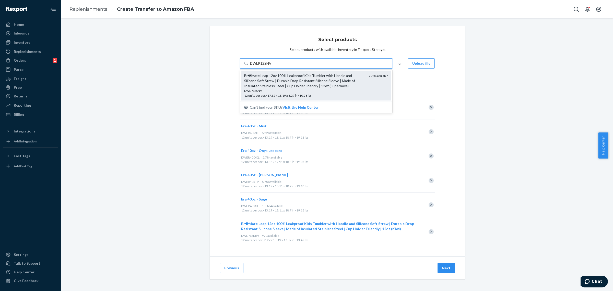
click at [280, 84] on div "Br�Mate Leap 12oz 100% Leakproof Kids Tumbler with Handle and Silicone Soft Str…" at bounding box center [304, 80] width 121 height 15
click at [272, 66] on input "DWLP12SNV" at bounding box center [261, 63] width 22 height 5
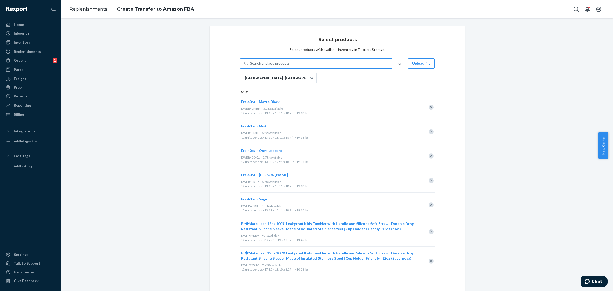
click at [312, 64] on div "Search and add products DWLP12SNV" at bounding box center [320, 63] width 144 height 9
click at [250, 64] on input "DWLP12SNV" at bounding box center [250, 63] width 1 height 5
paste input "DWMT10BAV"
type input "DWMT10BAV"
drag, startPoint x: 303, startPoint y: 82, endPoint x: 339, endPoint y: 94, distance: 37.4
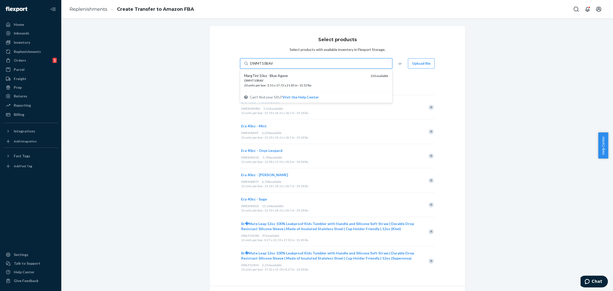
click at [303, 82] on div "DWMT10BAV 20 units per box · 5.51 x 17.72 x 21.85 in · 15.52 lbs" at bounding box center [305, 82] width 122 height 9
click at [273, 66] on input "DWMT10BAV" at bounding box center [261, 63] width 23 height 5
click at [281, 63] on div "Search and add products" at bounding box center [270, 63] width 40 height 5
click at [250, 63] on input "DWMT10BAV" at bounding box center [250, 63] width 1 height 5
paste input "DWMT10GRG"
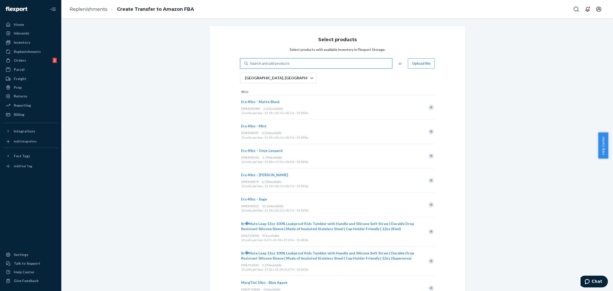
type input "DWMT10GRG"
click at [282, 82] on div "DWMT10GRG 20 units per box · 5.51 x 17.72 x 21.85 in · 15.52 lbs" at bounding box center [305, 82] width 122 height 9
click at [274, 66] on input "DWMT10GRG" at bounding box center [262, 63] width 24 height 5
click at [278, 59] on div "Search and add products DWMT10GRG" at bounding box center [320, 63] width 144 height 9
click at [250, 61] on input "DWMT10GRG" at bounding box center [250, 63] width 1 height 5
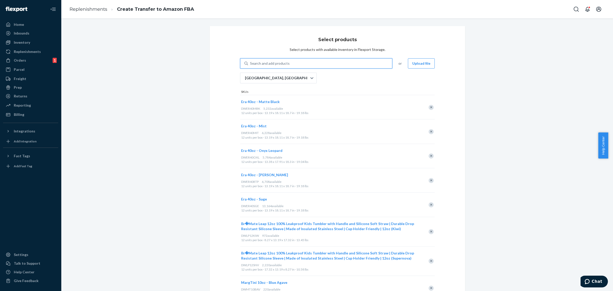
paste input "DWMV15KIW"
type input "DWMV15KIW"
click at [290, 85] on div "Br�Mate M�v - 15oz 100% Leak Proof Insulated Coffee Mug with Handle&Lid - Stain…" at bounding box center [304, 80] width 121 height 15
click at [274, 66] on input "DWMV15KIW" at bounding box center [262, 63] width 24 height 5
click at [276, 58] on div "Select products Select products with available inventory in Flexport Storage. S…" at bounding box center [337, 195] width 255 height 338
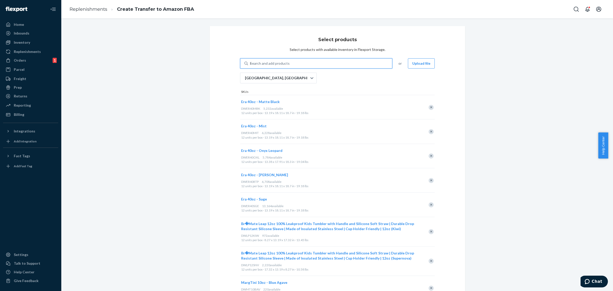
click at [275, 62] on div "Search and add products" at bounding box center [270, 63] width 40 height 5
click at [250, 62] on input "DWMV15KIW" at bounding box center [250, 63] width 1 height 5
paste input "DWMV15LAV"
type input "DWMV15LAV"
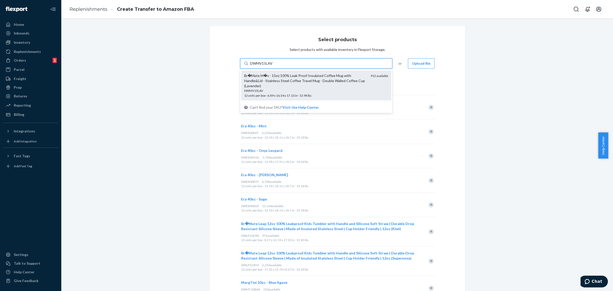
click at [284, 82] on div "Br�Mate M�v - 15oz 100% Leak Proof Insulated Coffee Mug with Handle&Lid - Stain…" at bounding box center [305, 80] width 122 height 15
click at [273, 66] on input "DWMV15LAV" at bounding box center [261, 63] width 23 height 5
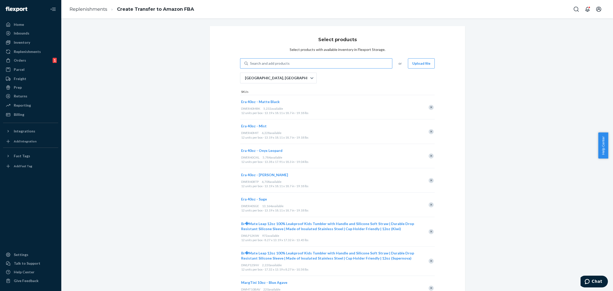
click at [292, 63] on div "Search and add products" at bounding box center [320, 63] width 144 height 9
click at [250, 63] on input "Search and add products" at bounding box center [250, 63] width 1 height 5
paste input "DWMV15LLD"
type input "DWMV15LLD"
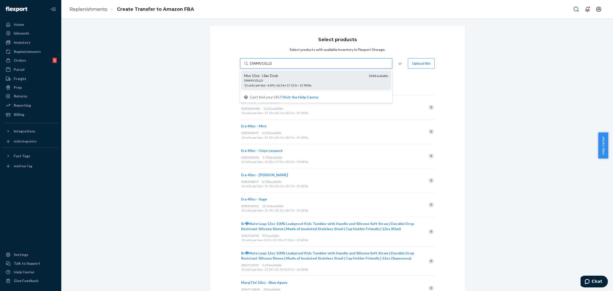
click at [286, 81] on div "DWMV15LLD" at bounding box center [304, 80] width 121 height 4
click at [273, 66] on input "DWMV15LLD" at bounding box center [261, 63] width 23 height 5
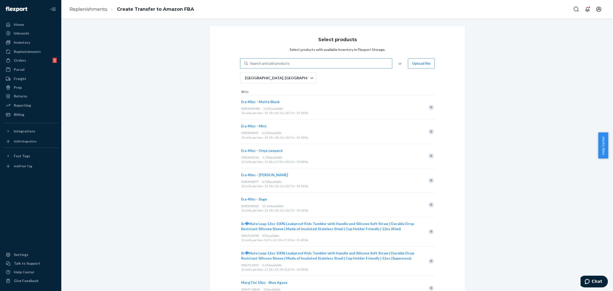
click at [283, 64] on div "Search and add products" at bounding box center [270, 63] width 40 height 5
click at [250, 64] on input "DWMV15LLD" at bounding box center [250, 63] width 1 height 5
paste input "DWMV15MBK"
type input "DWMV15MBK"
click at [285, 83] on div "DWMV15MBK 12 units per box · 6.89 x 16.54 x 17.13 in · 13.98 lbs" at bounding box center [305, 82] width 122 height 9
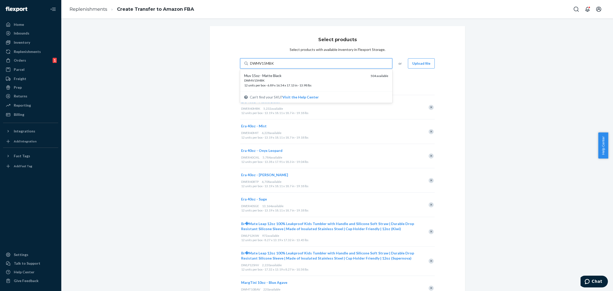
click at [275, 66] on input "DWMV15MBK" at bounding box center [262, 63] width 25 height 5
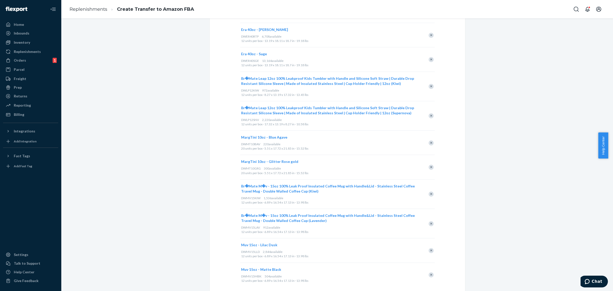
scroll to position [187, 0]
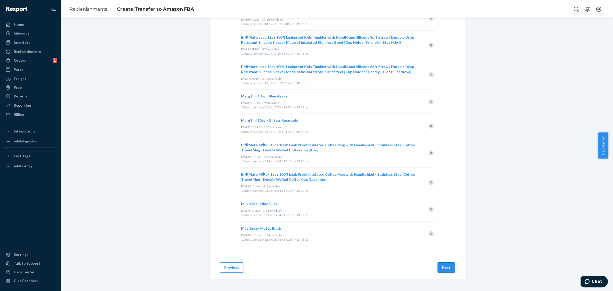
click at [444, 268] on button "Next" at bounding box center [445, 267] width 17 height 10
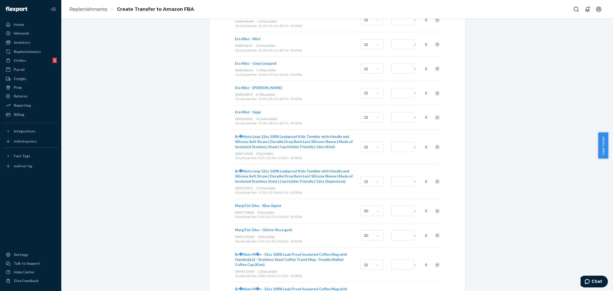
scroll to position [0, 0]
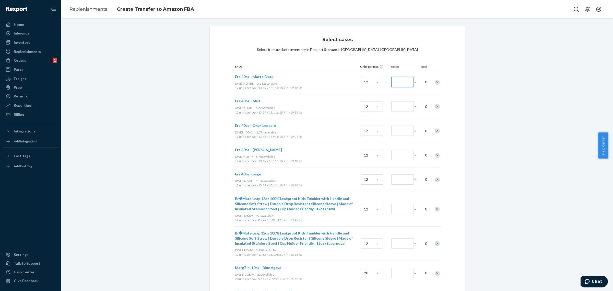
click at [394, 85] on input "Number of boxes" at bounding box center [402, 82] width 22 height 10
type input "32"
click at [404, 107] on input "Number of boxes" at bounding box center [402, 106] width 22 height 10
type input "109"
click at [399, 132] on input "Number of boxes" at bounding box center [402, 130] width 22 height 10
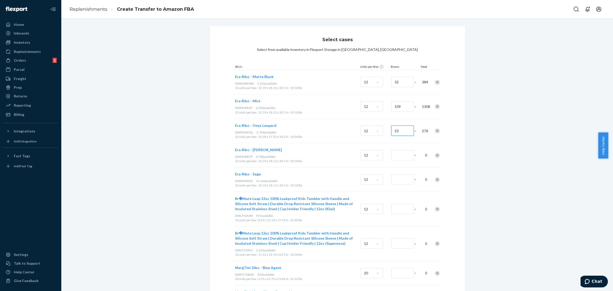
type input "23"
click at [401, 157] on input "Number of boxes" at bounding box center [402, 155] width 22 height 10
type input "10"
click at [399, 181] on input "Number of boxes" at bounding box center [402, 179] width 22 height 10
type input "252"
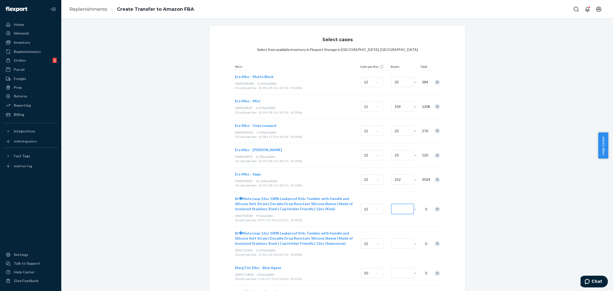
click at [393, 209] on input "Number of boxes" at bounding box center [402, 208] width 22 height 10
type input "10"
click at [405, 245] on input "Number of boxes" at bounding box center [402, 243] width 22 height 10
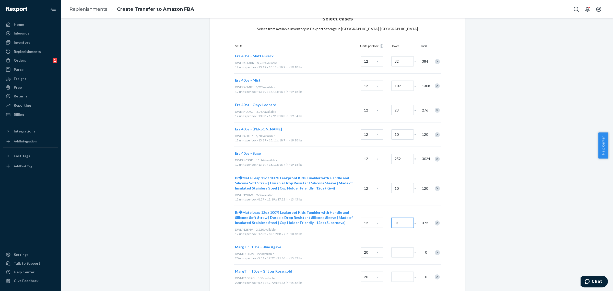
scroll to position [96, 0]
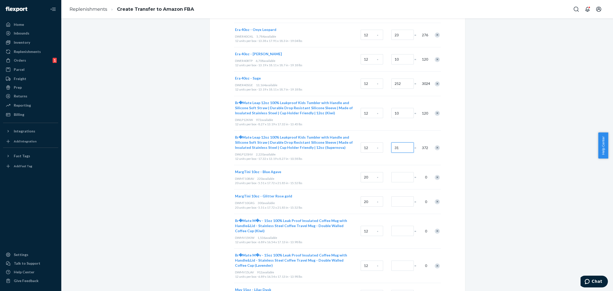
type input "31"
click at [387, 170] on div "20 *" at bounding box center [374, 177] width 31 height 21
click at [401, 180] on input "Number of boxes" at bounding box center [402, 177] width 22 height 10
type input "10"
click at [399, 209] on div at bounding box center [401, 201] width 23 height 21
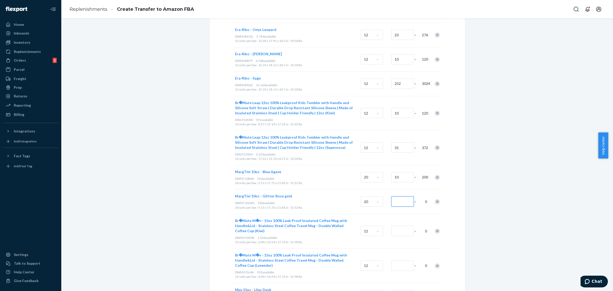
click at [396, 203] on input "Number of boxes" at bounding box center [402, 201] width 22 height 10
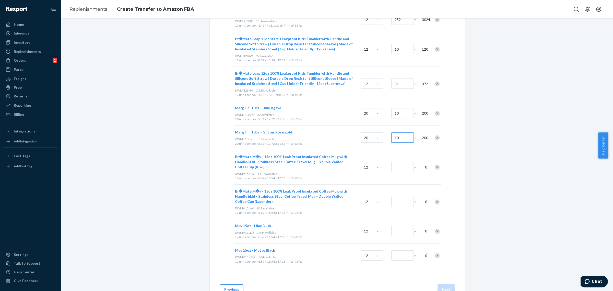
type input "10"
click at [403, 170] on input "Number of boxes" at bounding box center [402, 167] width 22 height 10
type input "10"
click at [405, 206] on input "Number of boxes" at bounding box center [402, 201] width 22 height 10
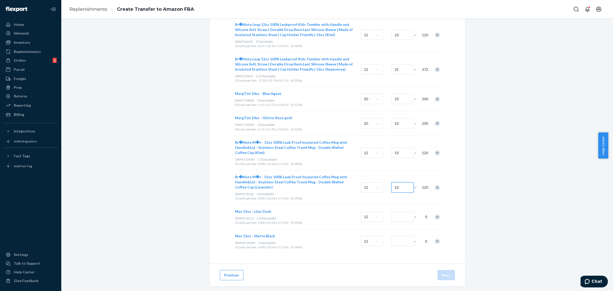
scroll to position [182, 0]
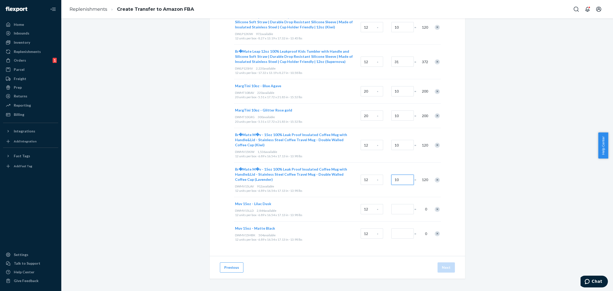
type input "10"
click at [403, 211] on input "Number of boxes" at bounding box center [402, 209] width 22 height 10
type input "41"
click at [400, 235] on input "Number of boxes" at bounding box center [402, 233] width 22 height 10
type input "25"
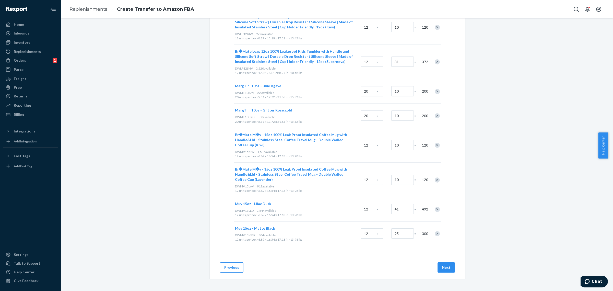
click at [530, 212] on div "Select cases Select from available inventory in Flexport Storage in San Bernard…" at bounding box center [337, 68] width 544 height 446
click at [441, 267] on button "Next" at bounding box center [445, 267] width 17 height 10
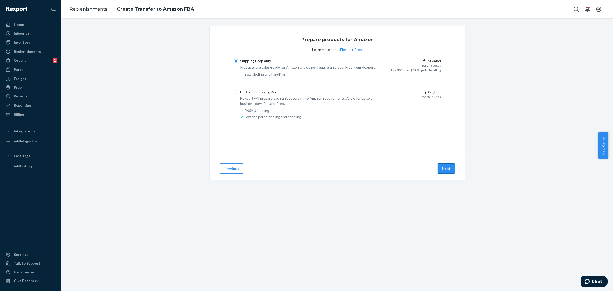
click at [446, 169] on button "Next" at bounding box center [445, 168] width 17 height 10
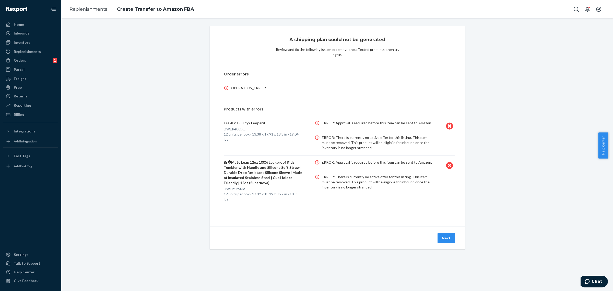
click at [446, 122] on icon at bounding box center [449, 125] width 7 height 7
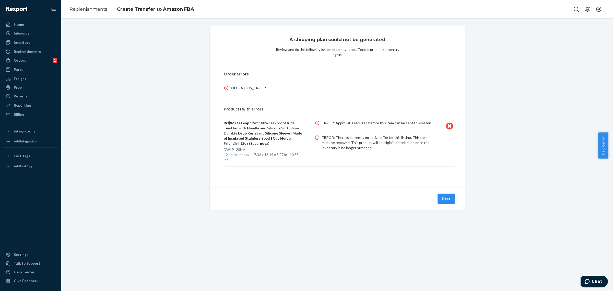
click at [447, 122] on icon at bounding box center [449, 125] width 7 height 7
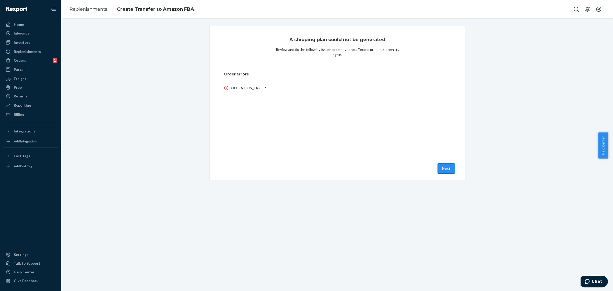
click at [443, 167] on button "Next" at bounding box center [445, 168] width 17 height 10
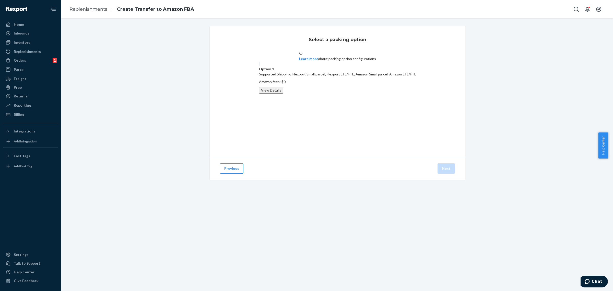
click at [371, 92] on label "Option 1 Supported Shipping: Flexport Small parcel, Flexport LTL/FTL, Amazon Sm…" at bounding box center [337, 77] width 157 height 32
click at [262, 65] on input "Option 1 Supported Shipping: Flexport Small parcel, Flexport LTL/FTL, Amazon Sm…" at bounding box center [260, 62] width 3 height 3
radio input "true"
drag, startPoint x: 442, startPoint y: 169, endPoint x: 450, endPoint y: 154, distance: 16.9
click at [442, 169] on button "Next" at bounding box center [445, 168] width 17 height 10
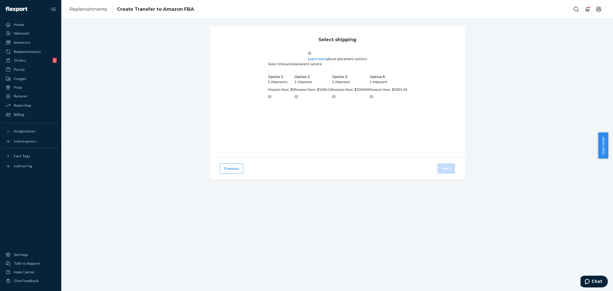
click at [369, 100] on label "Option 4 1 shipment Amazon fees: $3025.56" at bounding box center [388, 84] width 38 height 31
click at [369, 72] on input "Option 4 1 shipment Amazon fees: $3025.56" at bounding box center [370, 70] width 3 height 3
radio input "true"
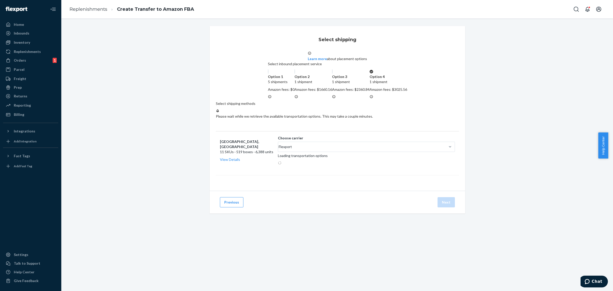
click at [485, 49] on div "Select shipping Learn more about placement options Select inbound placement ser…" at bounding box center [337, 125] width 544 height 199
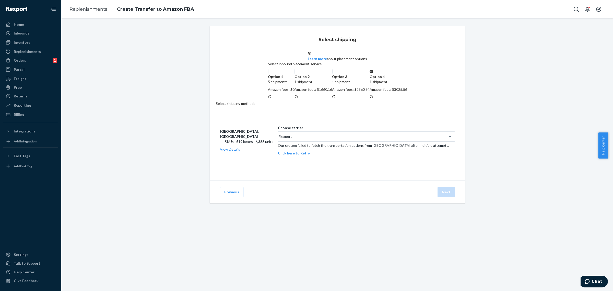
click at [310, 155] on button "Click here to Retry" at bounding box center [294, 152] width 32 height 5
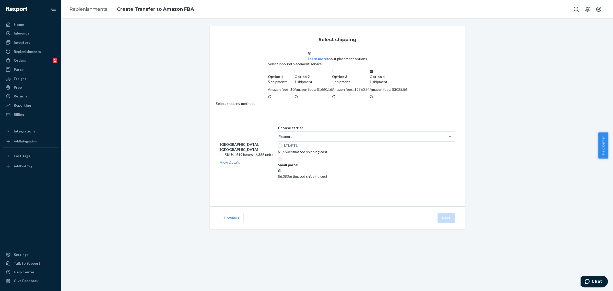
click at [335, 148] on p "LTL/FTL" at bounding box center [369, 145] width 171 height 5
click at [282, 147] on input "LTL/FTL" at bounding box center [280, 145] width 4 height 4
radio input "true"
click at [444, 223] on button "Next" at bounding box center [445, 217] width 17 height 10
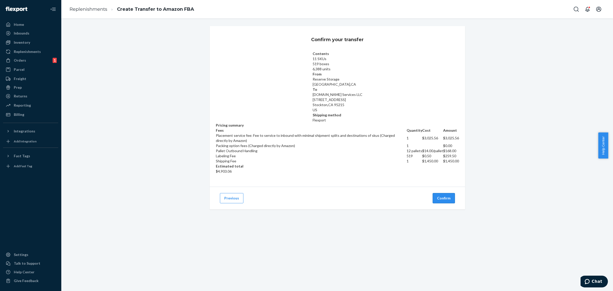
click at [451, 194] on button "Confirm" at bounding box center [443, 198] width 22 height 10
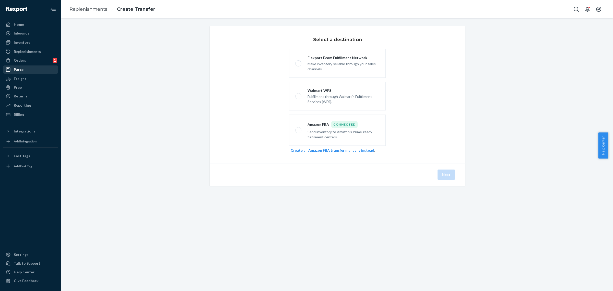
click at [18, 69] on div "Parcel" at bounding box center [19, 69] width 11 height 5
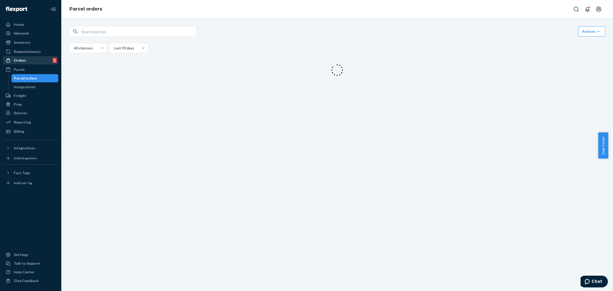
click at [20, 61] on div "Orders" at bounding box center [20, 60] width 12 height 5
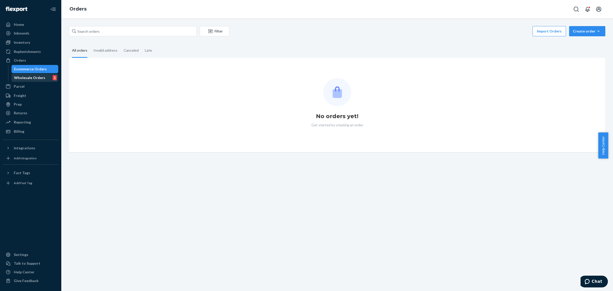
click at [34, 77] on div "Wholesale Orders" at bounding box center [29, 77] width 31 height 5
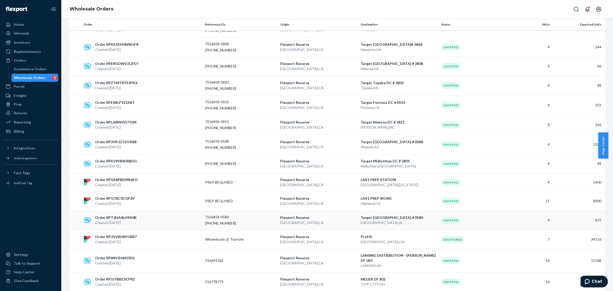
scroll to position [1735, 0]
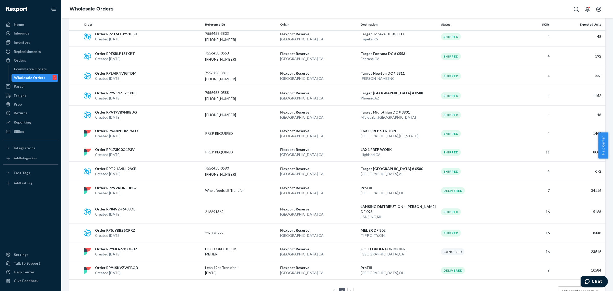
click at [351, 282] on div "1 100 results per page" at bounding box center [337, 290] width 528 height 16
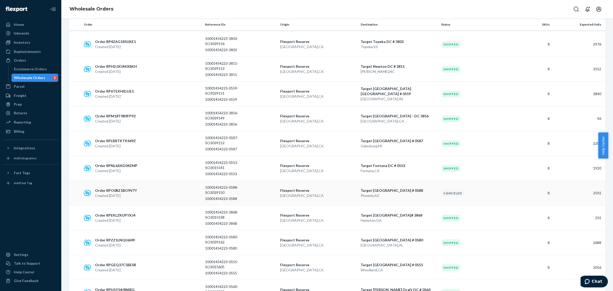
scroll to position [172, 0]
